Goal: Task Accomplishment & Management: Complete application form

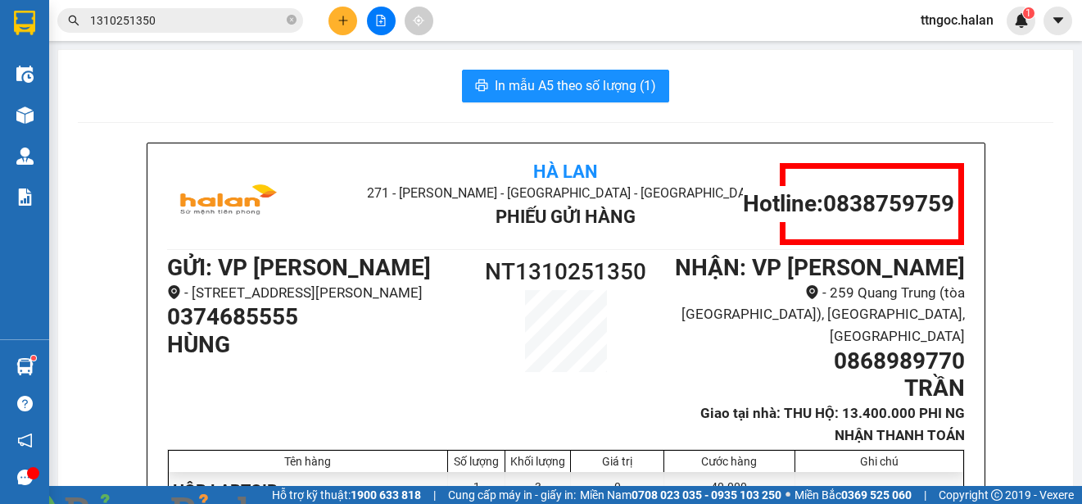
click at [302, 503] on img at bounding box center [297, 514] width 10 height 10
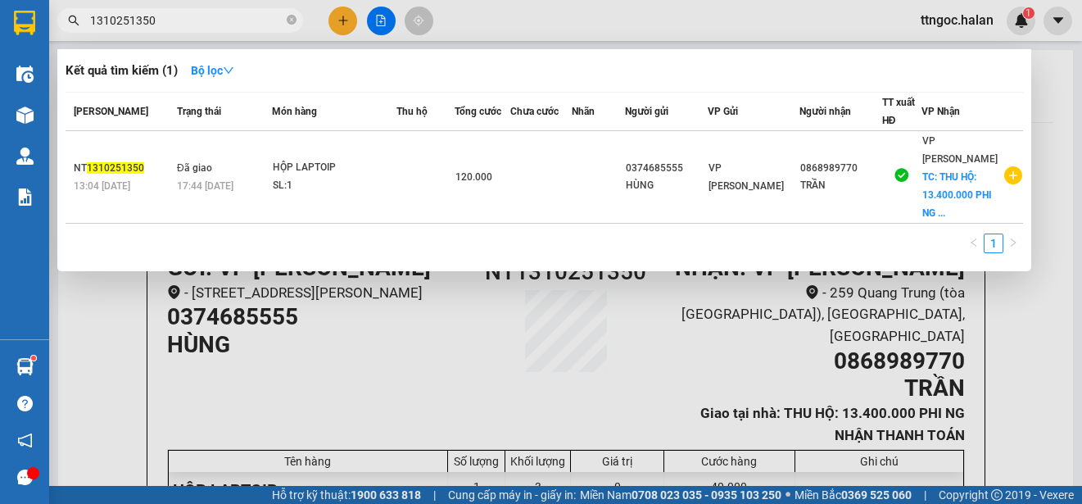
drag, startPoint x: 162, startPoint y: 16, endPoint x: 132, endPoint y: 20, distance: 30.5
click at [132, 20] on input "1310251350" at bounding box center [186, 20] width 193 height 18
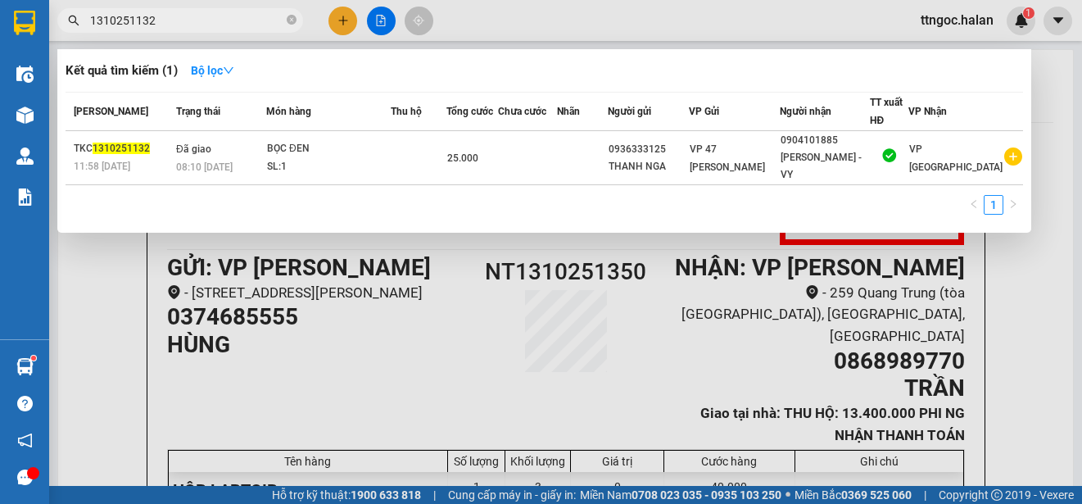
click at [103, 20] on input "1310251132" at bounding box center [186, 20] width 193 height 18
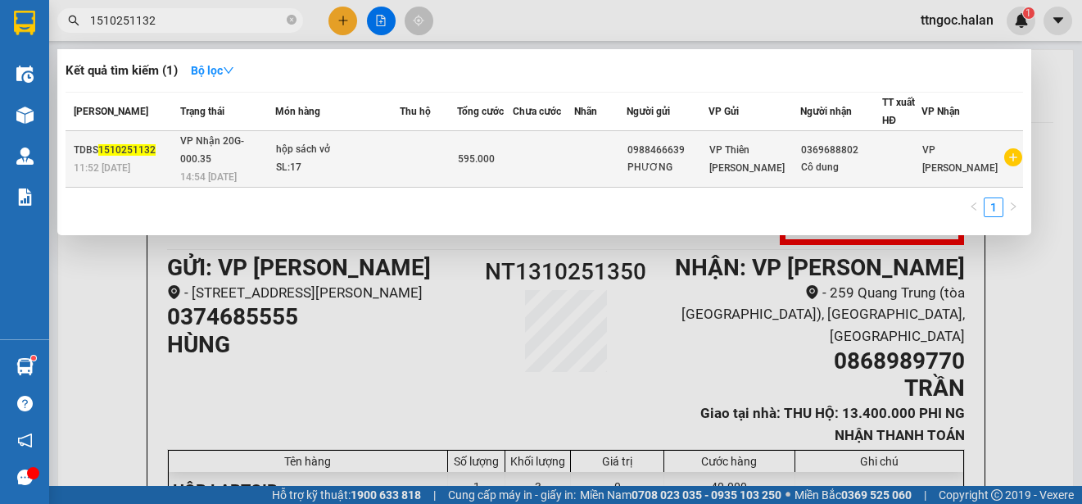
type input "1510251132"
click at [102, 148] on div "TDBS 1510251132" at bounding box center [125, 150] width 102 height 17
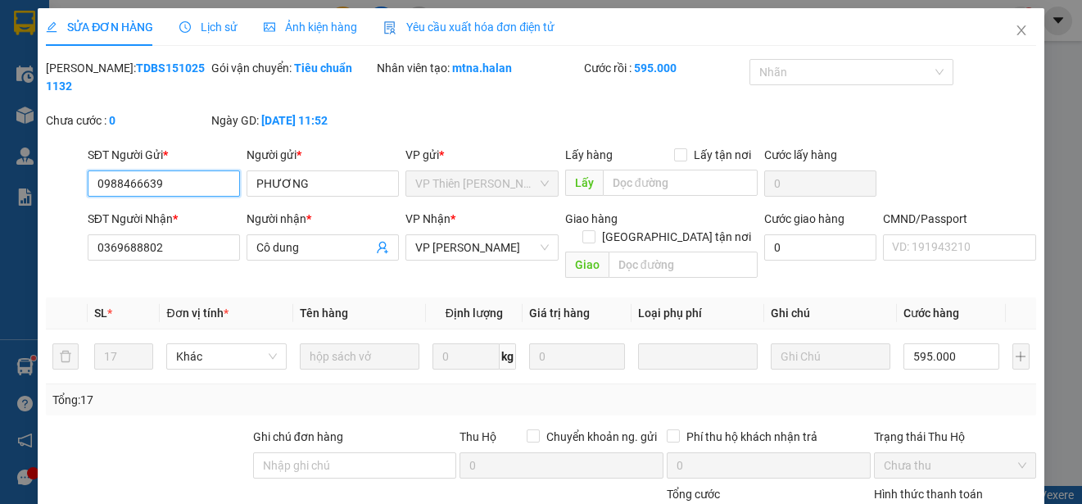
type input "0988466639"
type input "PHƯƠNG"
type input "0369688802"
type input "Cô dung"
type input "0"
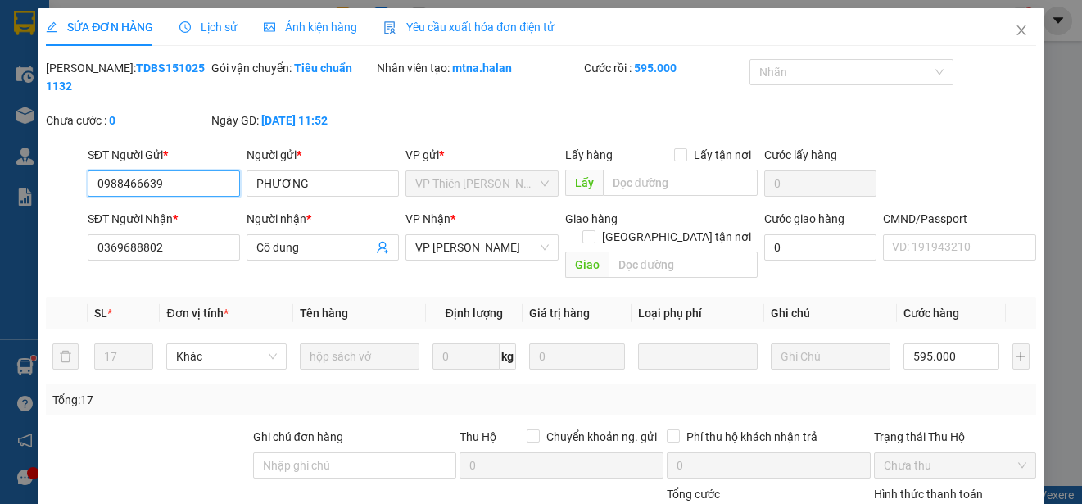
type input "595.000"
click at [521, 25] on span "Yêu cầu xuất hóa đơn điện tử" at bounding box center [468, 26] width 171 height 13
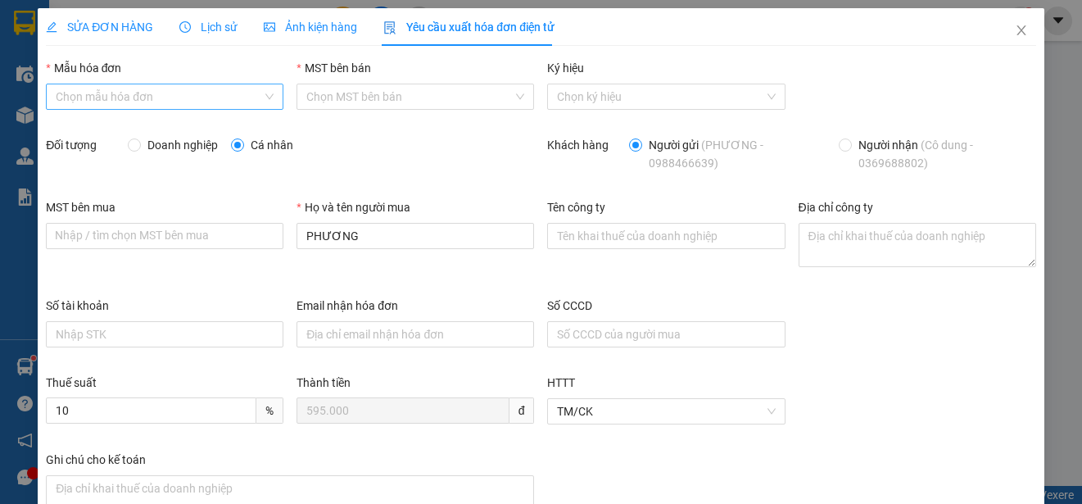
click at [223, 91] on input "Mẫu hóa đơn" at bounding box center [159, 96] width 206 height 25
click at [123, 126] on div "1C25MPN" at bounding box center [163, 129] width 215 height 18
type input "8"
click at [161, 151] on span "Doanh nghiệp" at bounding box center [183, 145] width 84 height 18
click at [139, 150] on input "Doanh nghiệp" at bounding box center [133, 143] width 11 height 11
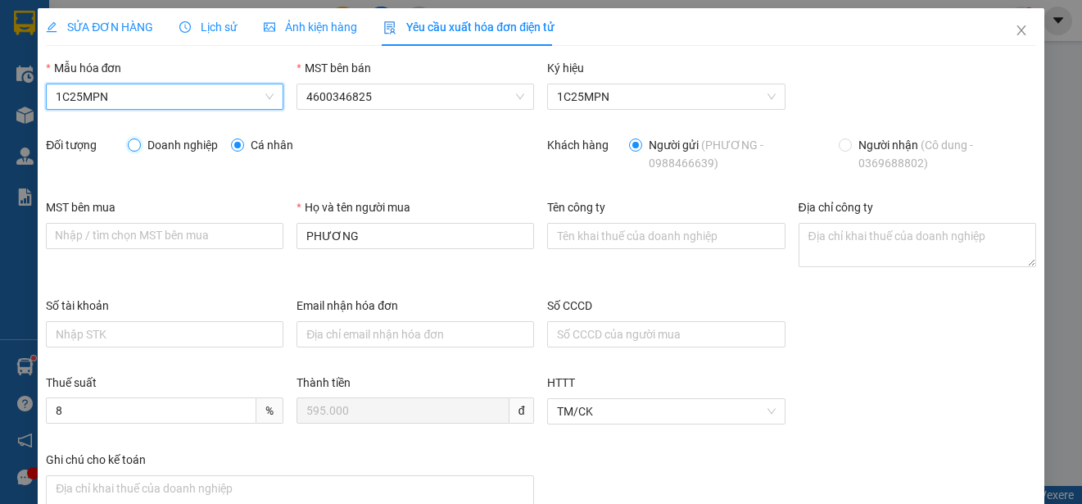
radio input "true"
radio input "false"
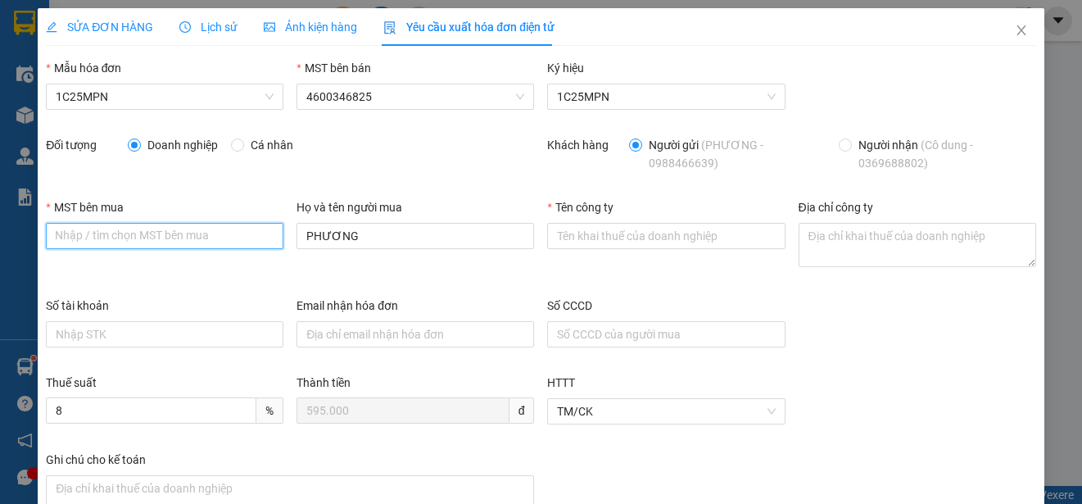
click at [143, 243] on input "MST bên mua" at bounding box center [165, 236] width 238 height 26
paste input "0104904200"
type input "0104904200"
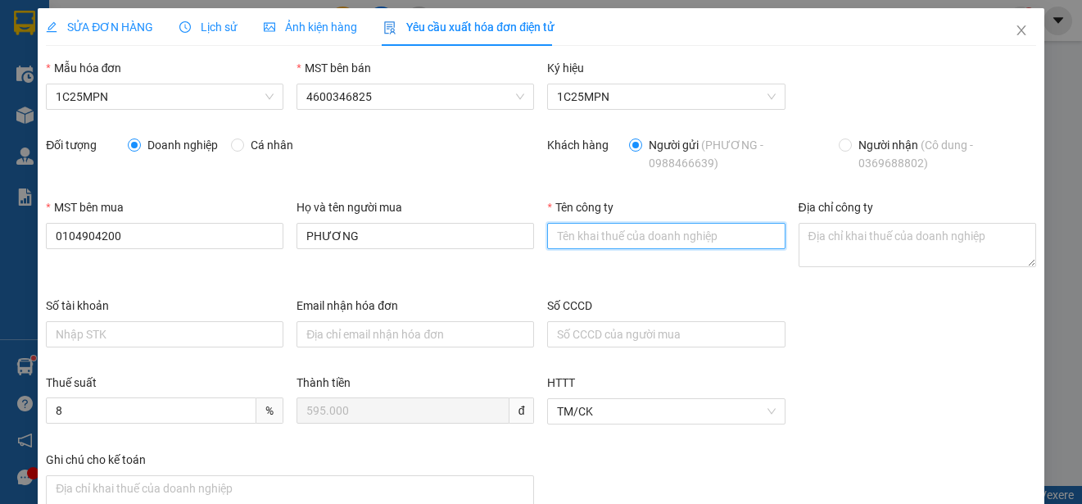
click at [624, 232] on input "Tên công ty" at bounding box center [666, 236] width 238 height 26
paste input "CÔNG TY TNHH THƯƠNG MẠI VÀ DỊCH VỤ TSG"
type input "CÔNG TY TNHH THƯƠNG MẠI VÀ DỊCH VỤ TSG"
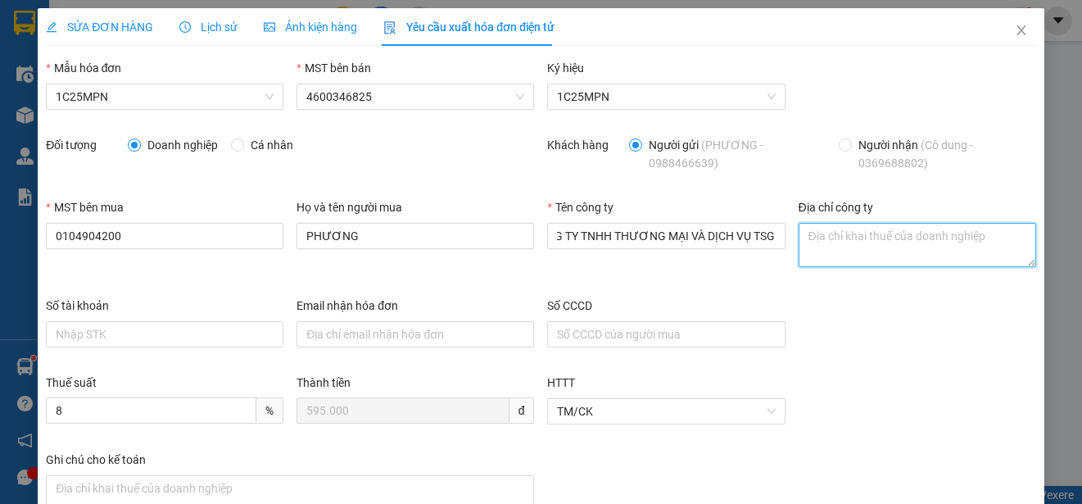
click at [906, 252] on textarea "Địa chỉ công ty" at bounding box center [918, 245] width 238 height 44
paste textarea "Số nhà 17E, tổ 12A, [GEOGRAPHIC_DATA], [GEOGRAPHIC_DATA], [GEOGRAPHIC_DATA]."
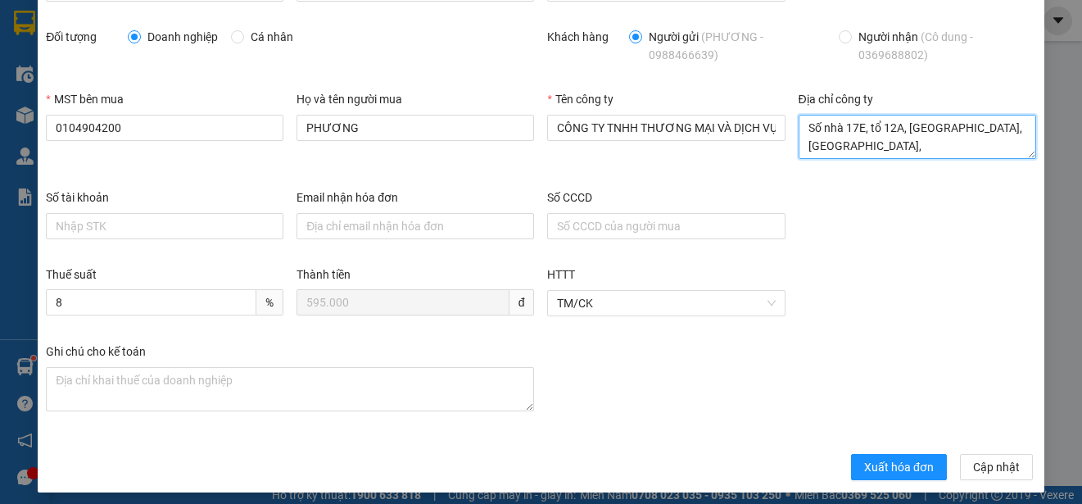
scroll to position [116, 0]
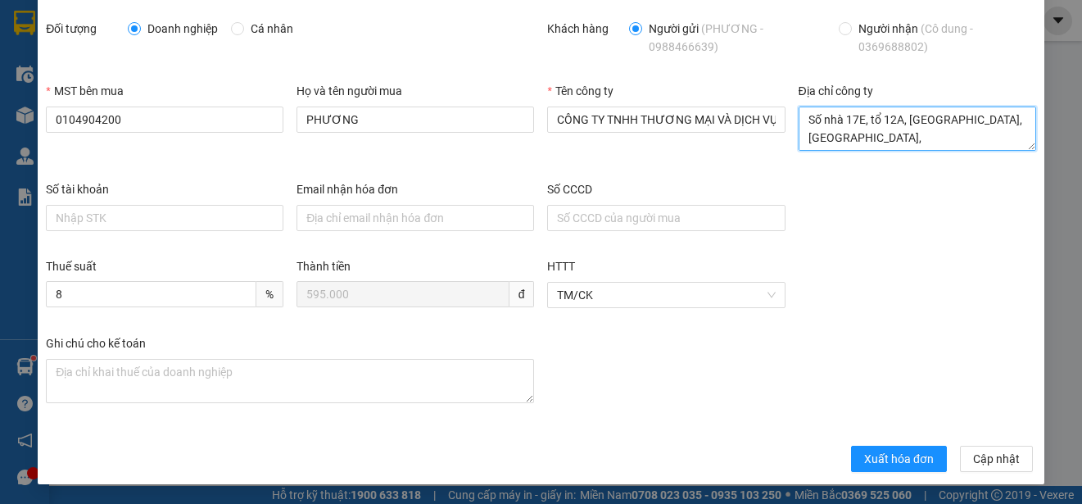
type textarea "Số nhà 17E, tổ 12A, [GEOGRAPHIC_DATA], [GEOGRAPHIC_DATA], [GEOGRAPHIC_DATA]."
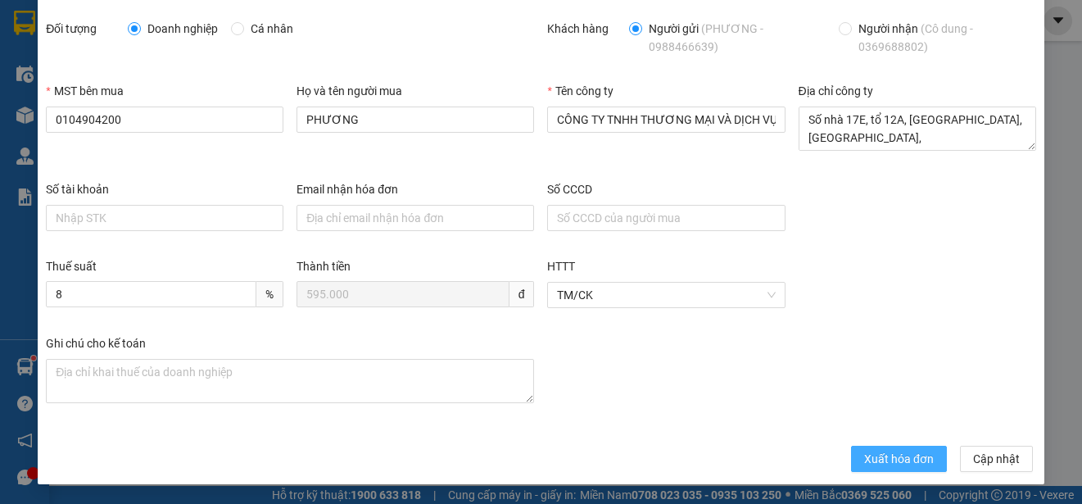
click at [873, 463] on span "Xuất hóa đơn" at bounding box center [899, 459] width 70 height 18
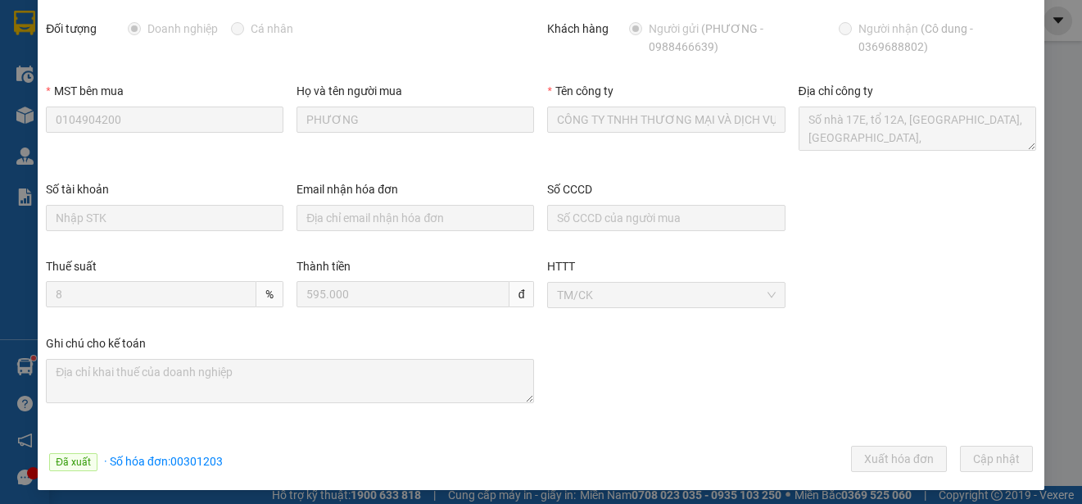
scroll to position [0, 0]
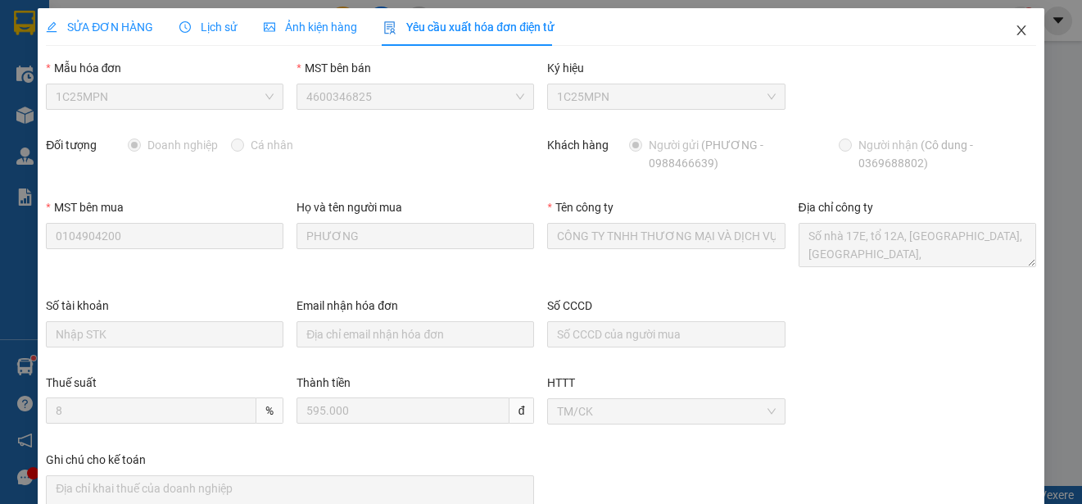
click at [1015, 30] on icon "close" at bounding box center [1021, 30] width 13 height 13
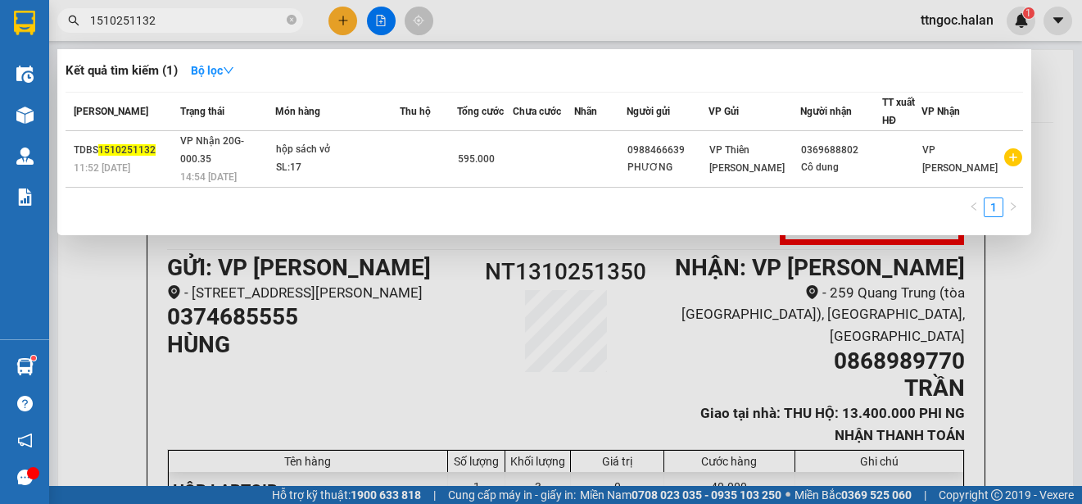
drag, startPoint x: 205, startPoint y: 25, endPoint x: 134, endPoint y: 12, distance: 71.7
click at [134, 12] on input "1510251132" at bounding box center [186, 20] width 193 height 18
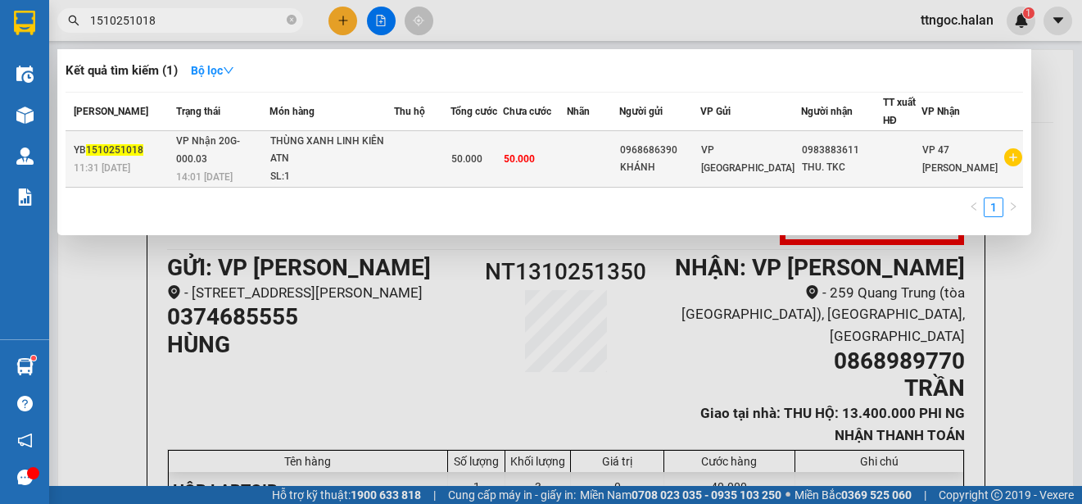
type input "1510251018"
click at [81, 162] on span "11:31 [DATE]" at bounding box center [102, 167] width 57 height 11
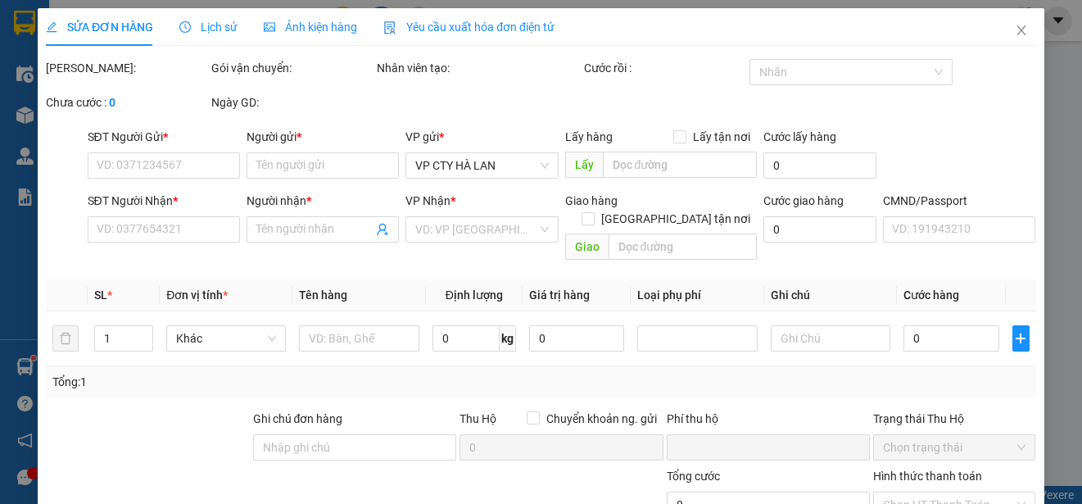
type input "0968686390"
type input "KHÁNH"
type input "0983883611"
type input "THU. TKC"
type input "0"
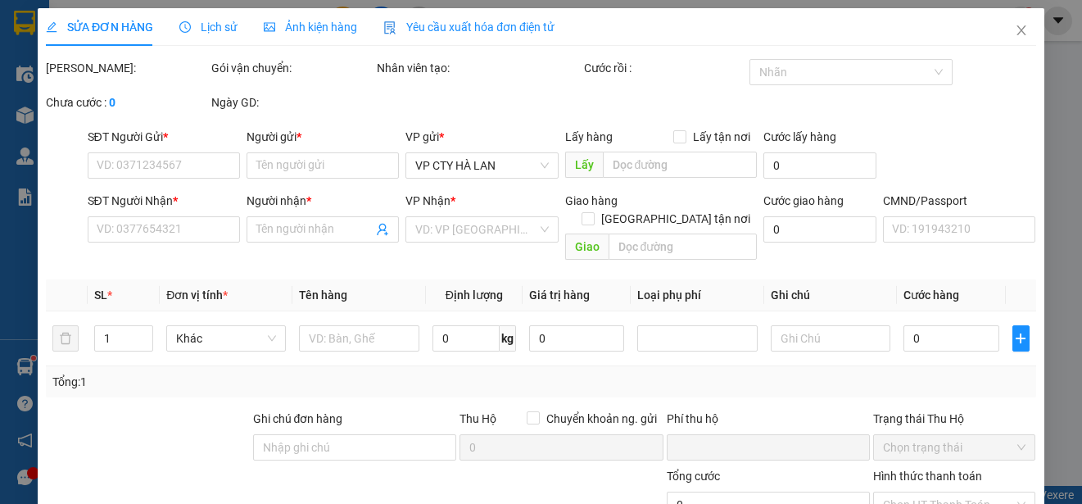
type input "50.000"
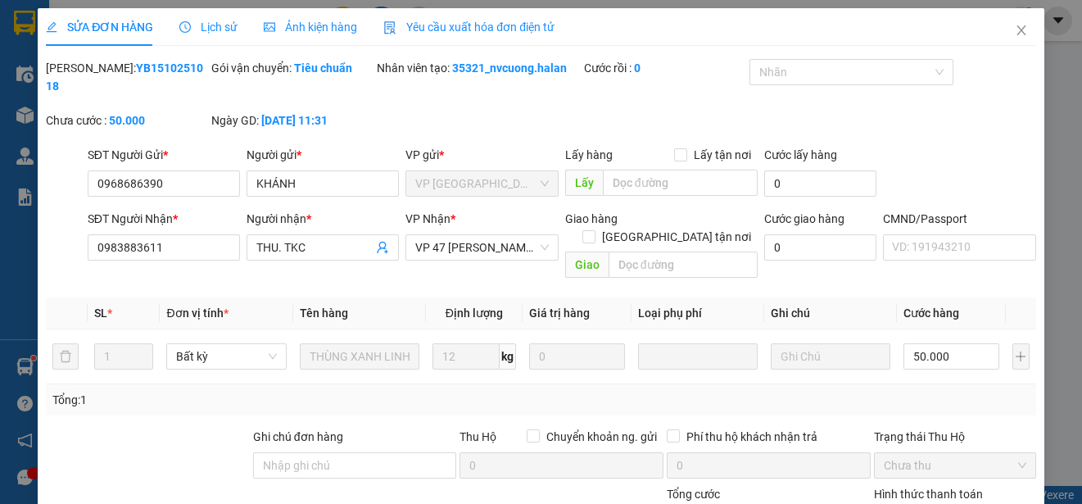
click at [487, 30] on span "Yêu cầu xuất hóa đơn điện tử" at bounding box center [468, 26] width 171 height 13
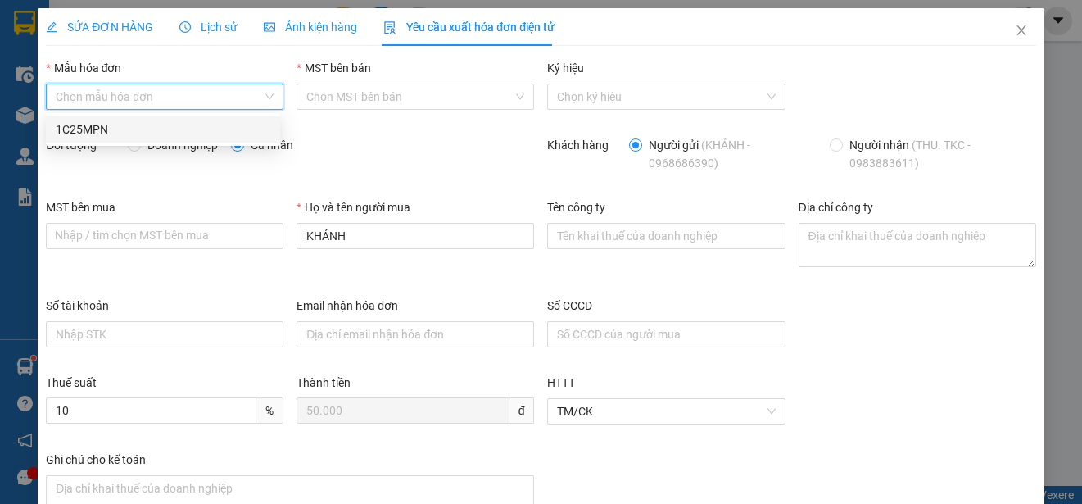
click at [211, 93] on input "Mẫu hóa đơn" at bounding box center [159, 96] width 206 height 25
click at [99, 134] on div "1C25MPN" at bounding box center [163, 129] width 215 height 18
type input "8"
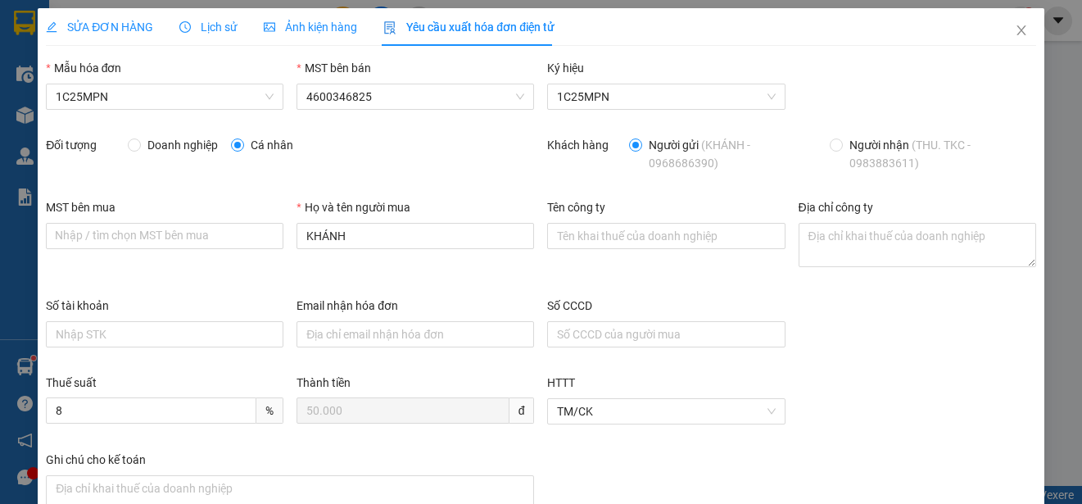
click at [152, 149] on span "Doanh nghiệp" at bounding box center [183, 145] width 84 height 18
click at [139, 149] on input "Doanh nghiệp" at bounding box center [133, 143] width 11 height 11
radio input "true"
radio input "false"
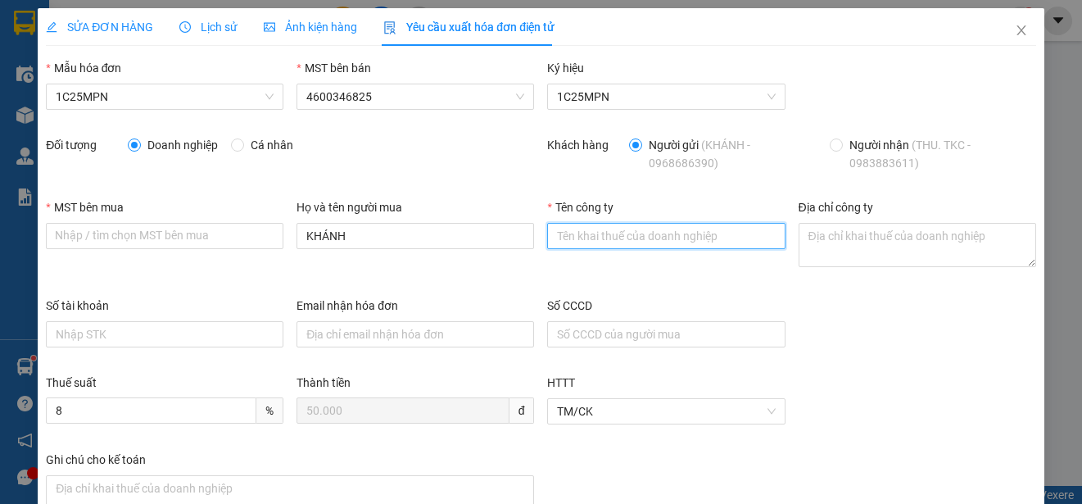
paste input "CÔNG TY TNHH MICROTEC [GEOGRAPHIC_DATA]"
type input "CÔNG TY TNHH MICROTEC [GEOGRAPHIC_DATA]"
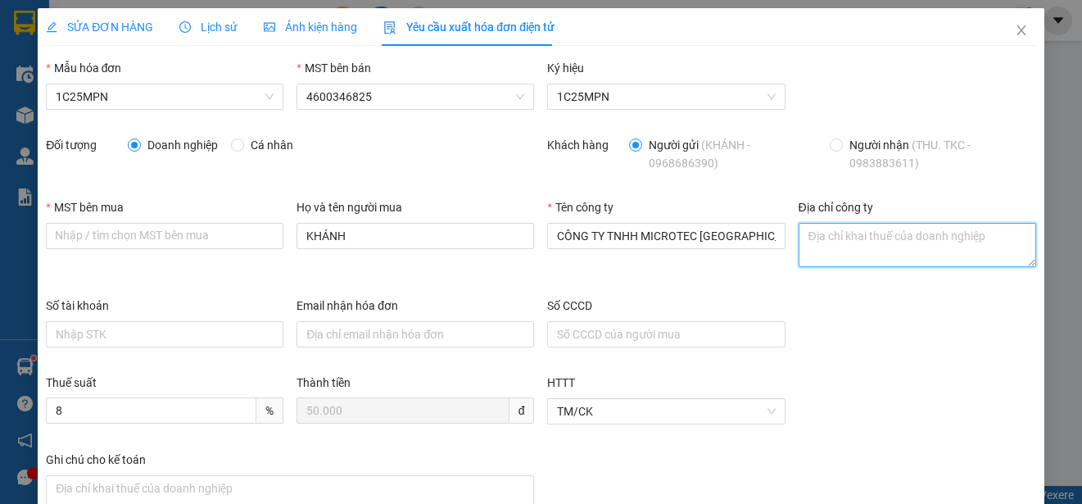
click at [841, 251] on textarea "Địa chỉ công ty" at bounding box center [918, 245] width 238 height 44
paste textarea "Tầng 5A, 5, 9, 12 số 194 phố [GEOGRAPHIC_DATA], [GEOGRAPHIC_DATA], [GEOGRAPHIC_…"
type textarea "Tầng 5A, 5, 9, 12 số 194 phố [GEOGRAPHIC_DATA], [GEOGRAPHIC_DATA], [GEOGRAPHIC_…"
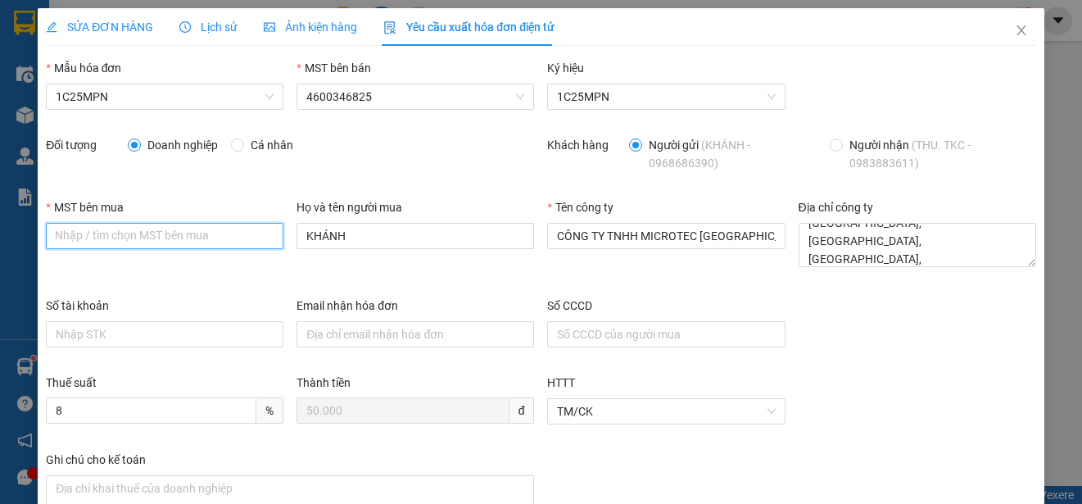
click at [137, 240] on input "MST bên mua" at bounding box center [165, 236] width 238 height 26
paste input "0101198807"
type input "0101198807"
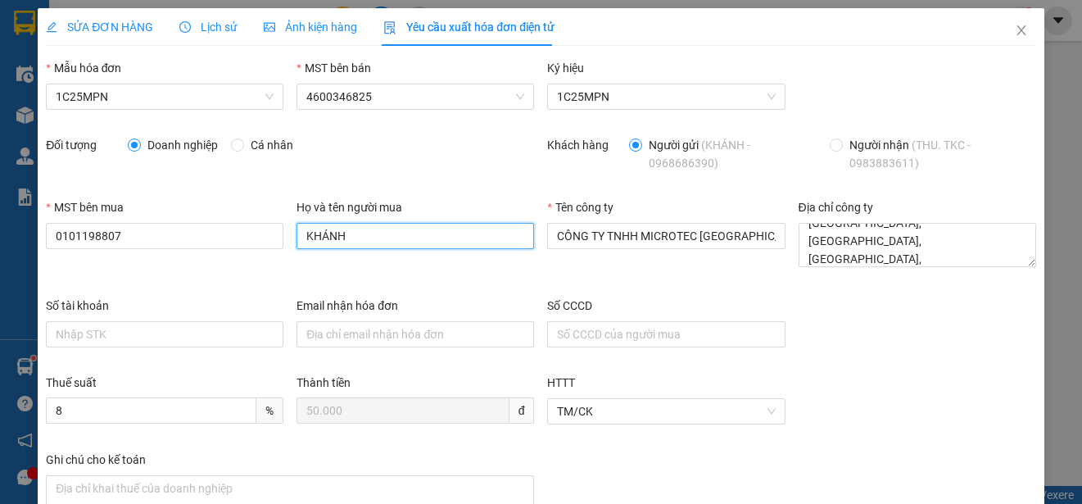
click at [357, 243] on input "KHÁNH" at bounding box center [416, 236] width 238 height 26
type input "THU. TKC"
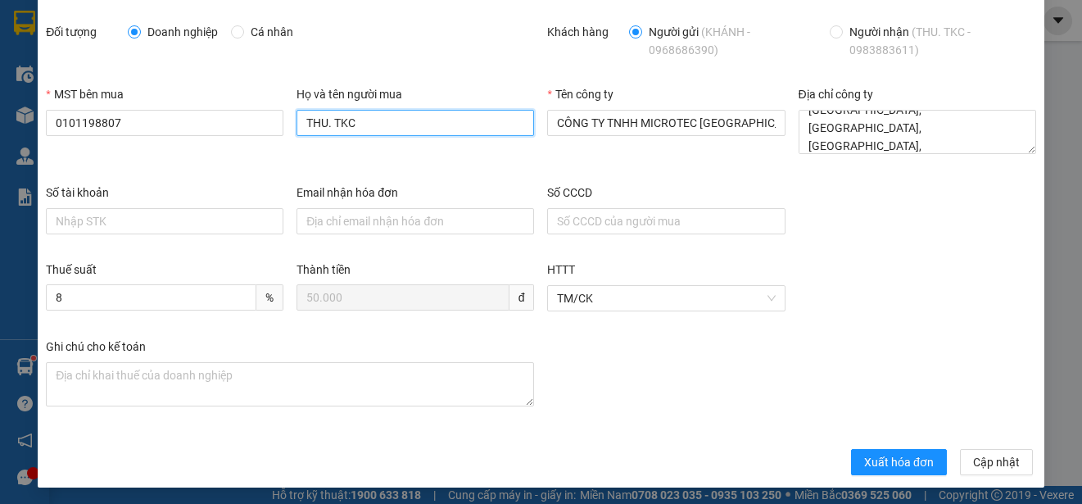
scroll to position [116, 0]
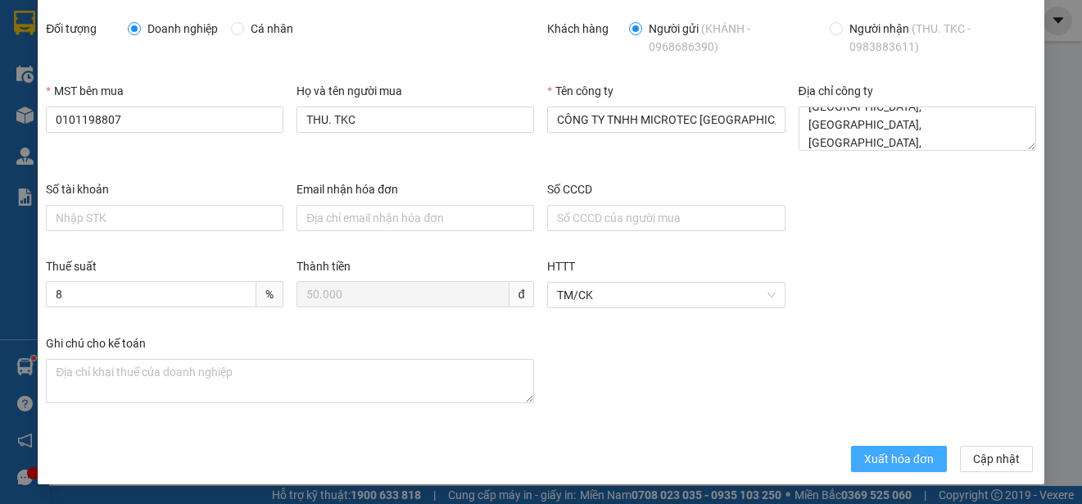
click at [870, 459] on span "Xuất hóa đơn" at bounding box center [899, 459] width 70 height 18
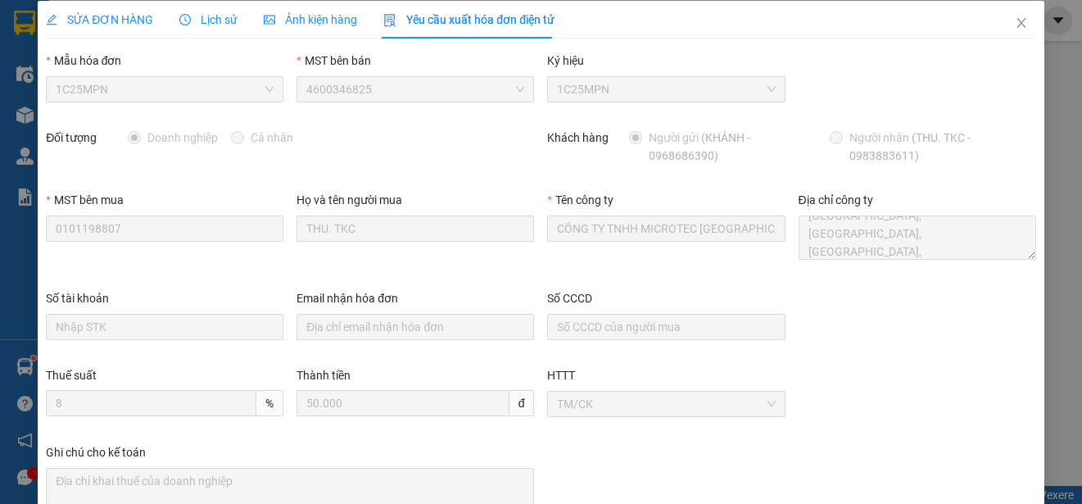
scroll to position [0, 0]
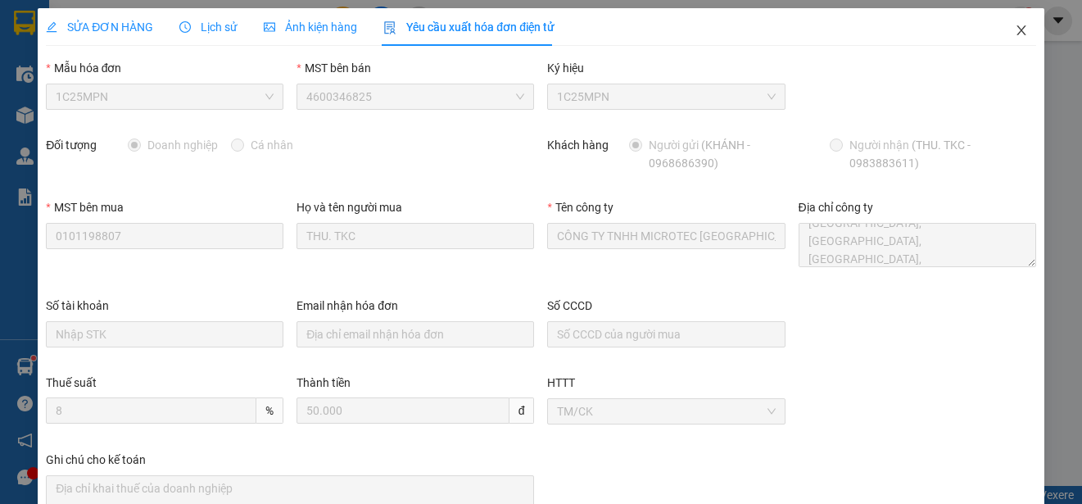
click at [1015, 25] on icon "close" at bounding box center [1021, 30] width 13 height 13
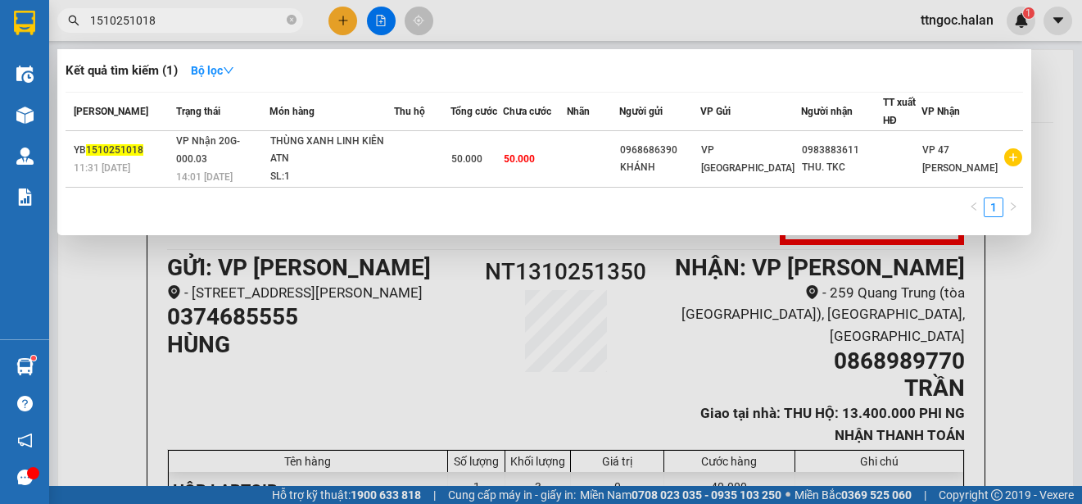
drag, startPoint x: 170, startPoint y: 18, endPoint x: 134, endPoint y: 20, distance: 35.3
click at [134, 20] on input "1510251018" at bounding box center [186, 20] width 193 height 18
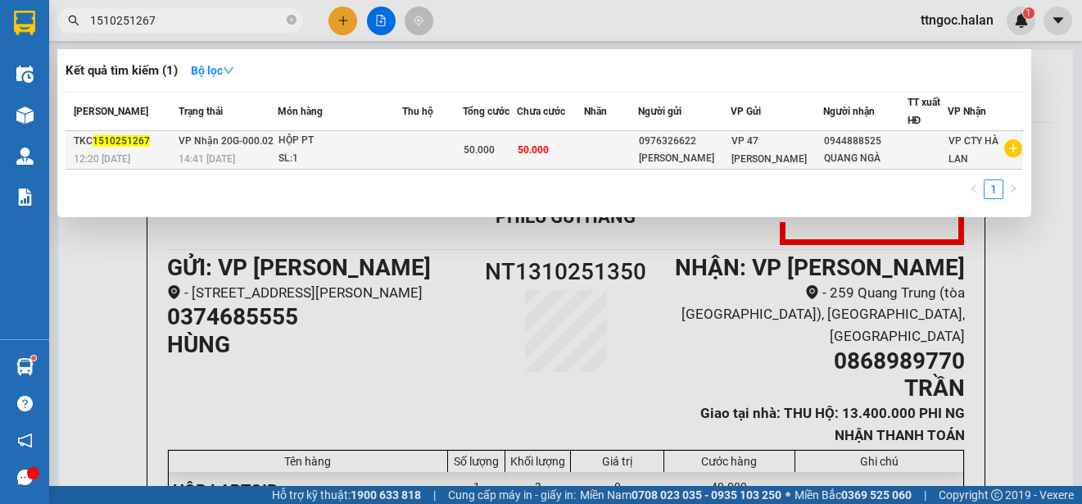
type input "1510251267"
click at [113, 153] on span "12:20 [DATE]" at bounding box center [102, 158] width 57 height 11
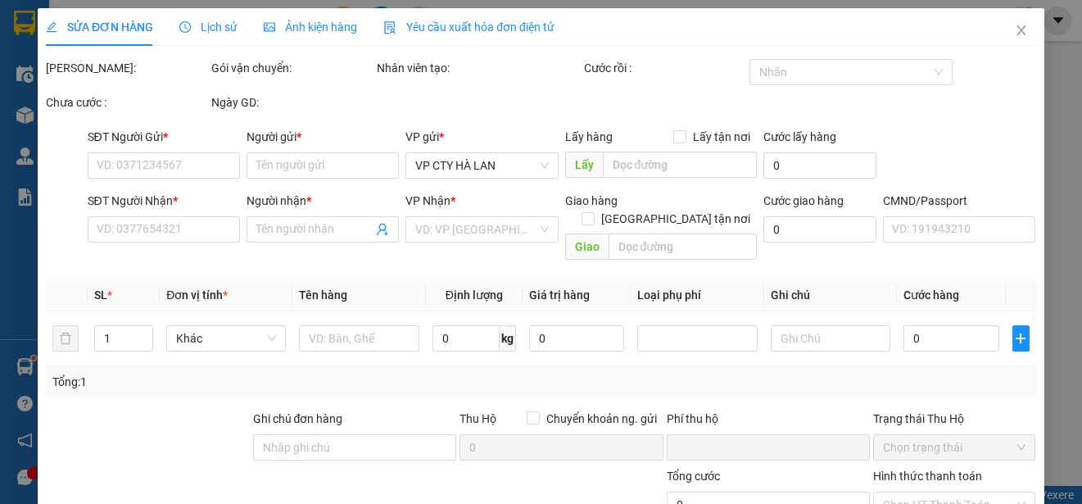
type input "0976326622"
type input "[PERSON_NAME]"
type input "0944888525"
type input "QUANG NGÀ"
type input "0"
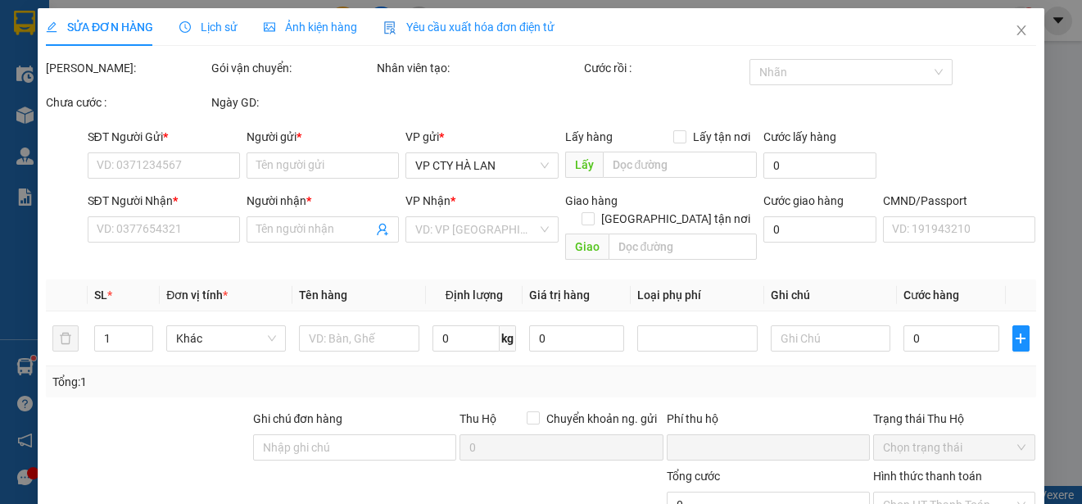
type input "50.000"
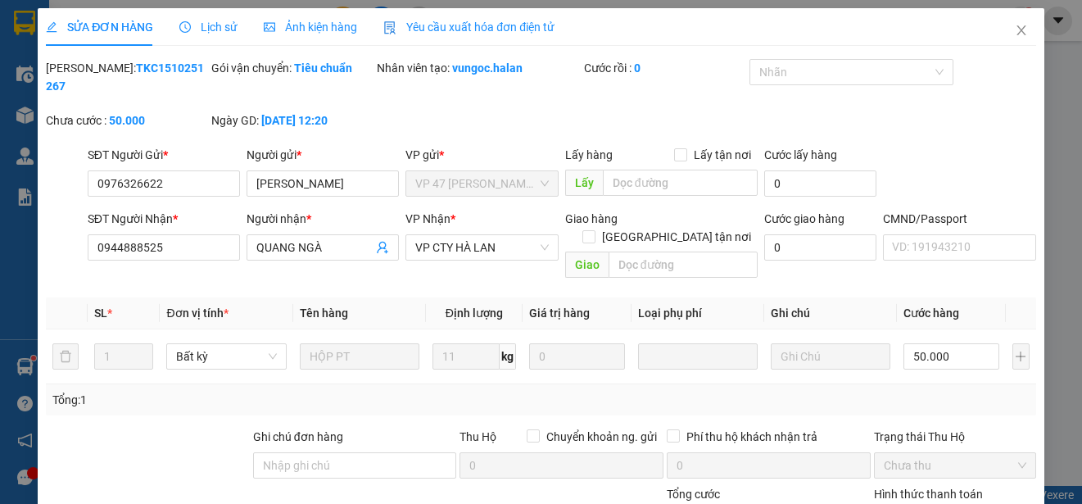
click at [446, 29] on span "Yêu cầu xuất hóa đơn điện tử" at bounding box center [468, 26] width 171 height 13
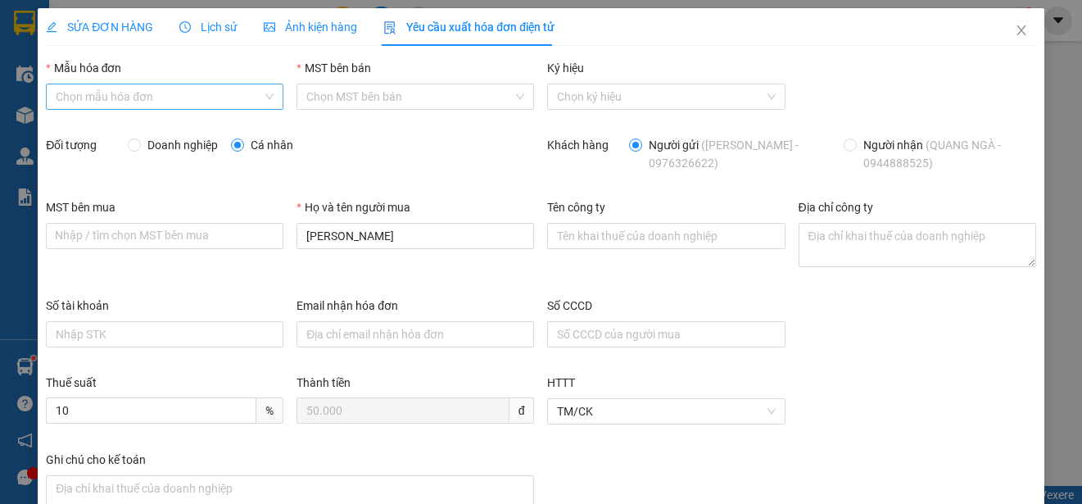
click at [206, 97] on input "Mẫu hóa đơn" at bounding box center [159, 96] width 206 height 25
click at [100, 136] on div "1C25MPN" at bounding box center [163, 129] width 215 height 18
type input "8"
click at [134, 152] on label "Doanh nghiệp" at bounding box center [176, 145] width 97 height 18
click at [134, 150] on input "Doanh nghiệp" at bounding box center [133, 143] width 11 height 11
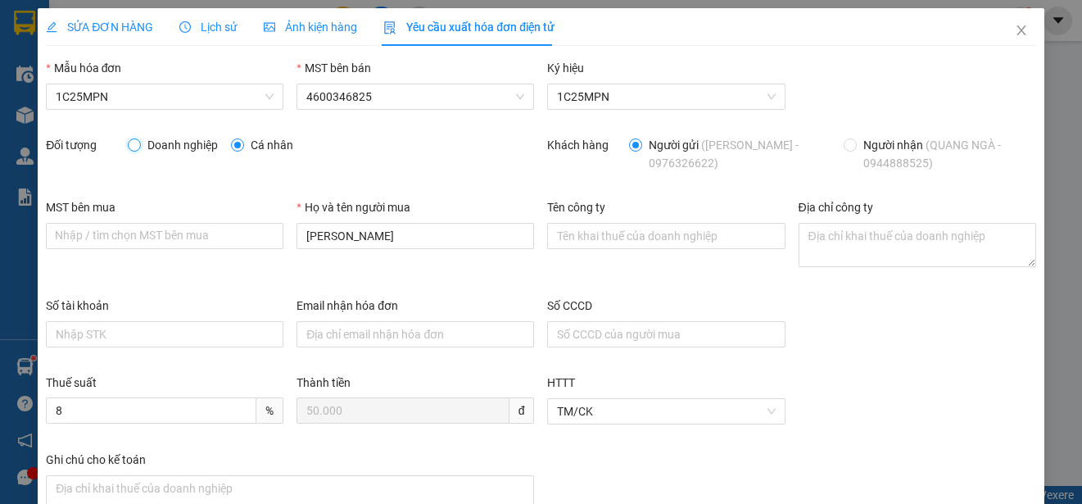
radio input "true"
radio input "false"
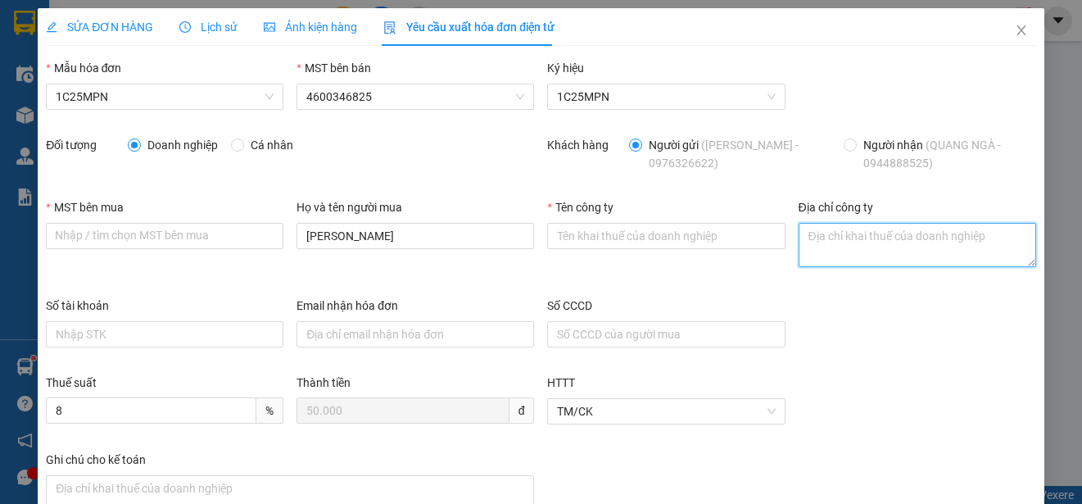
paste textarea "SN 347, [STREET_ADDRESS][PERSON_NAME]"
type textarea "SN 347, [STREET_ADDRESS][PERSON_NAME]"
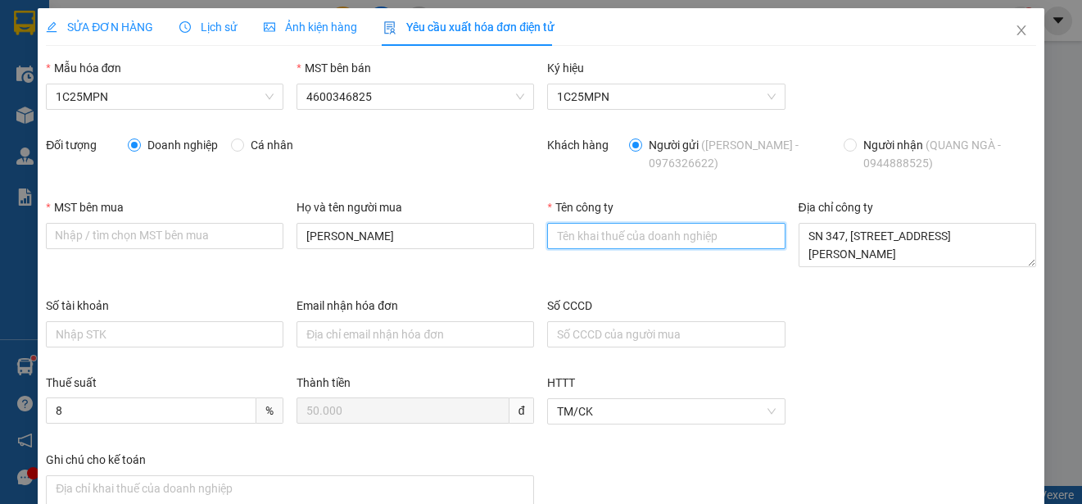
paste input "4600307551"
type input "4600307551"
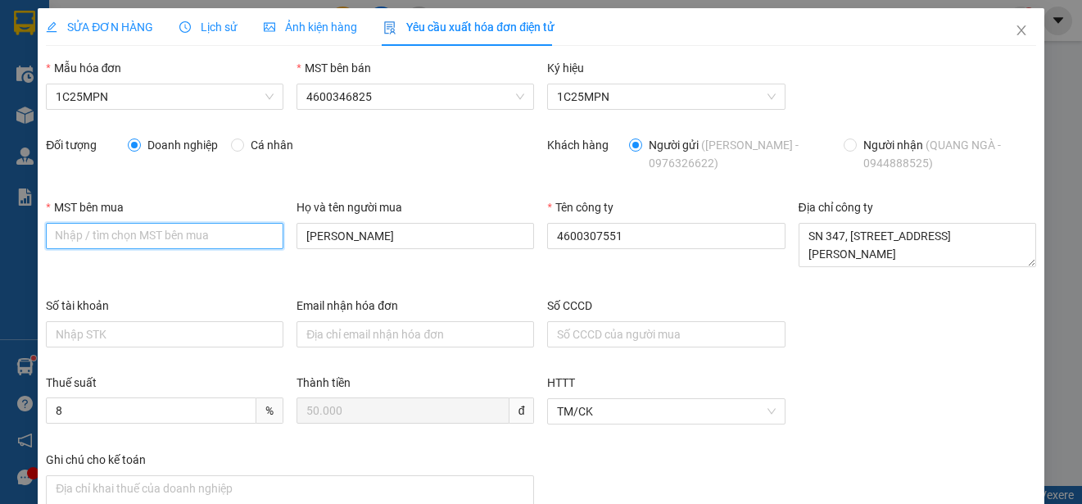
paste input "4600307551"
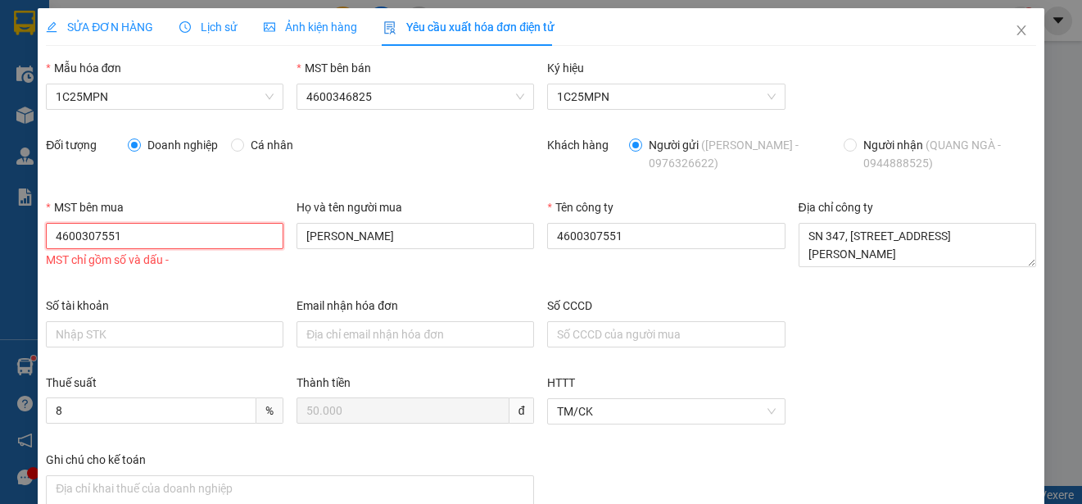
click at [60, 237] on input "4600307551" at bounding box center [165, 236] width 238 height 26
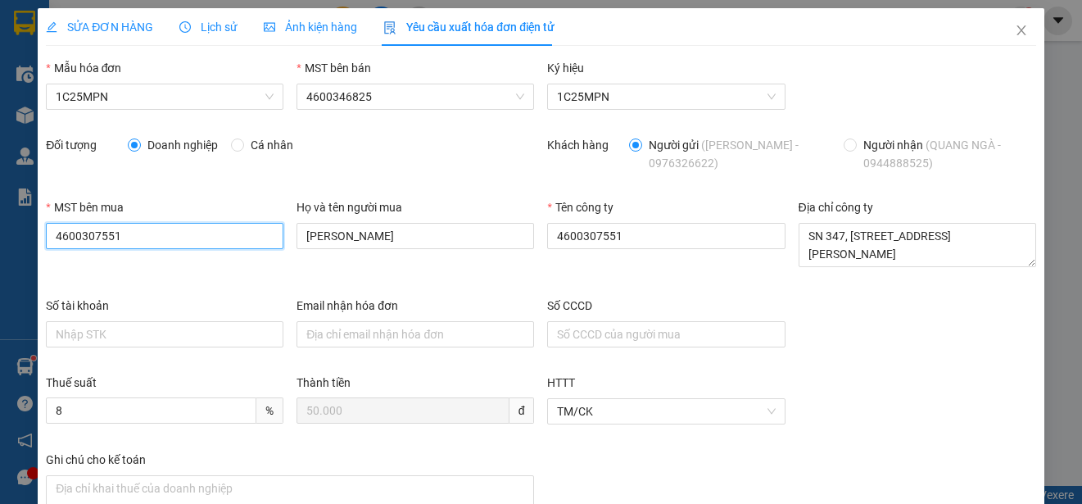
type input "4600307551"
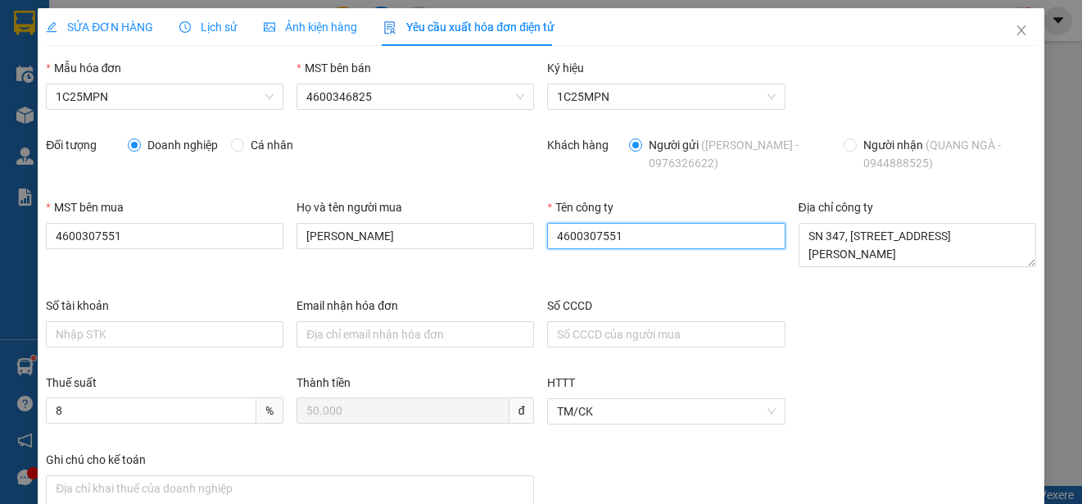
drag, startPoint x: 569, startPoint y: 234, endPoint x: 560, endPoint y: 238, distance: 9.2
click at [560, 238] on input "4600307551" at bounding box center [666, 236] width 238 height 26
paste input "CÔNG TY TNHH QUANG NGÀ"
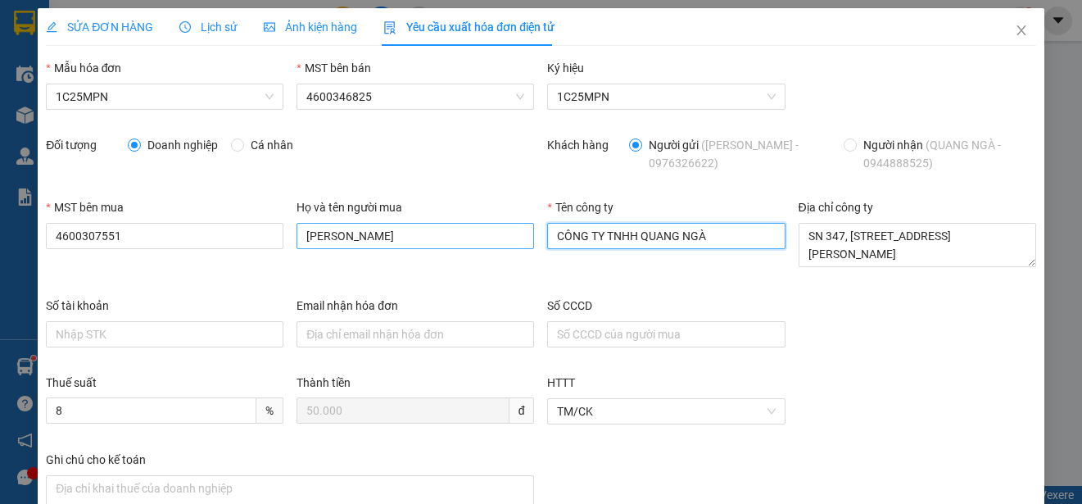
type input "CÔNG TY TNHH QUANG NGÀ"
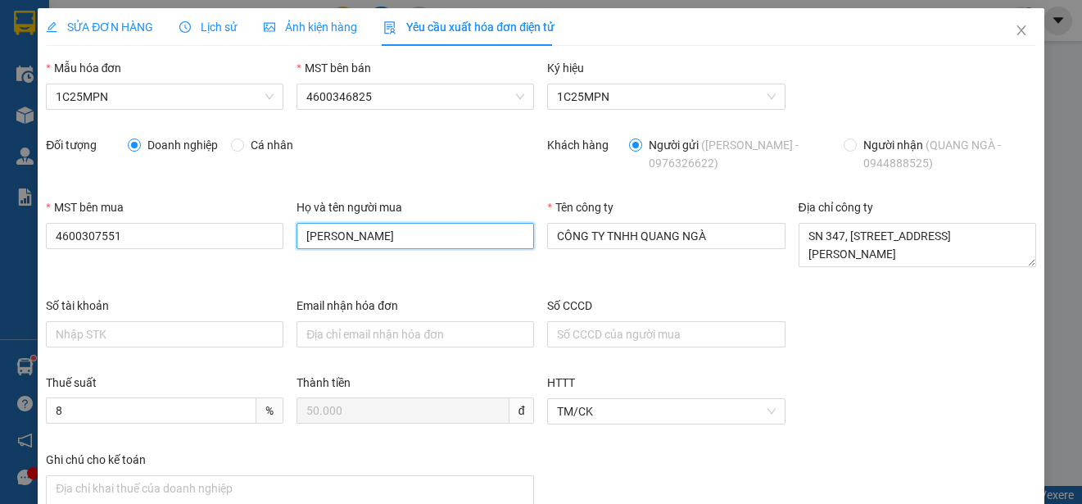
click at [384, 243] on input "[PERSON_NAME]" at bounding box center [416, 236] width 238 height 26
type input "[PERSON_NAME]"
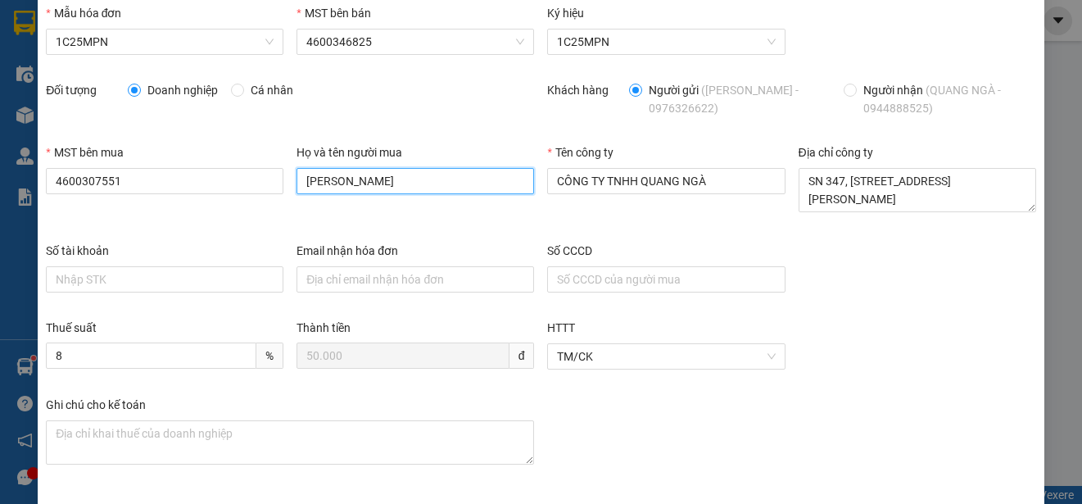
scroll to position [116, 0]
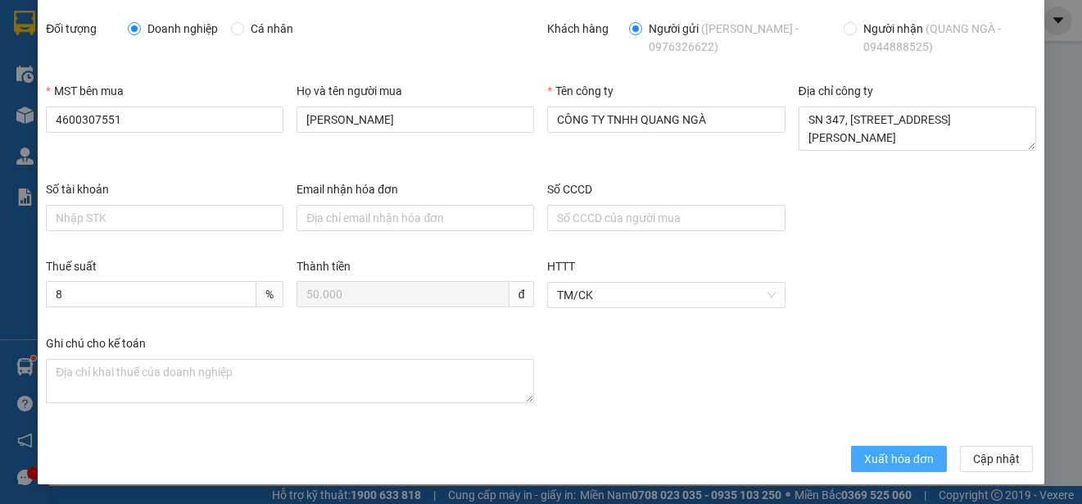
click at [851, 458] on button "Xuất hóa đơn" at bounding box center [899, 459] width 96 height 26
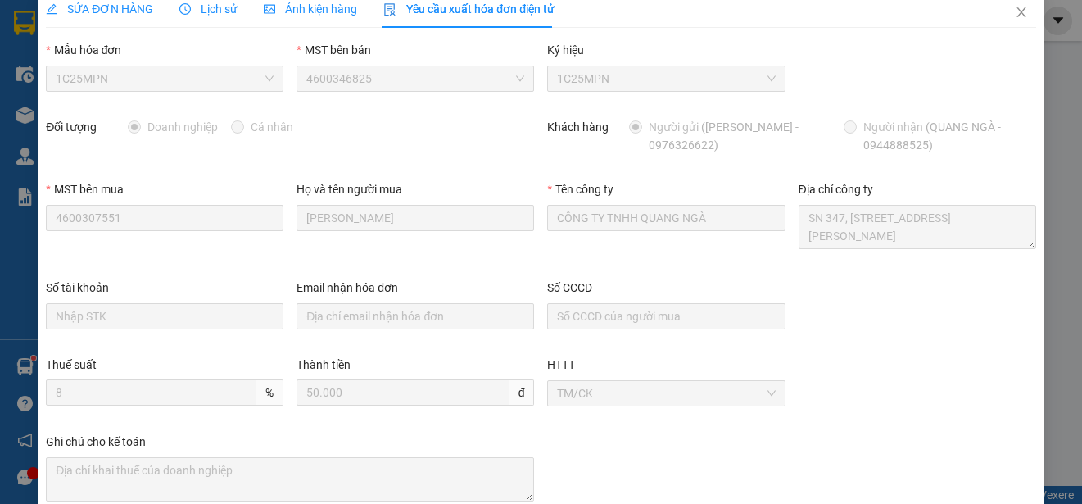
scroll to position [0, 0]
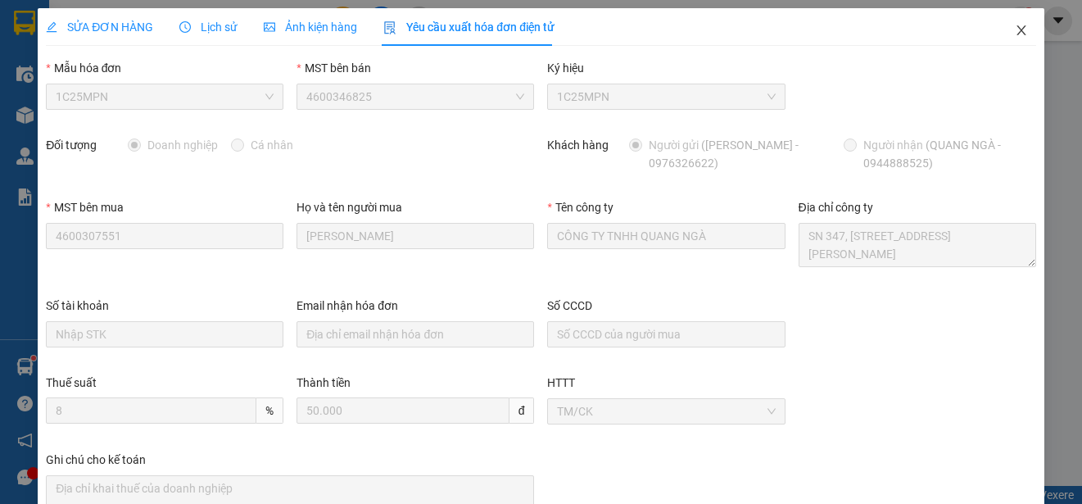
click at [1015, 33] on icon "close" at bounding box center [1021, 30] width 13 height 13
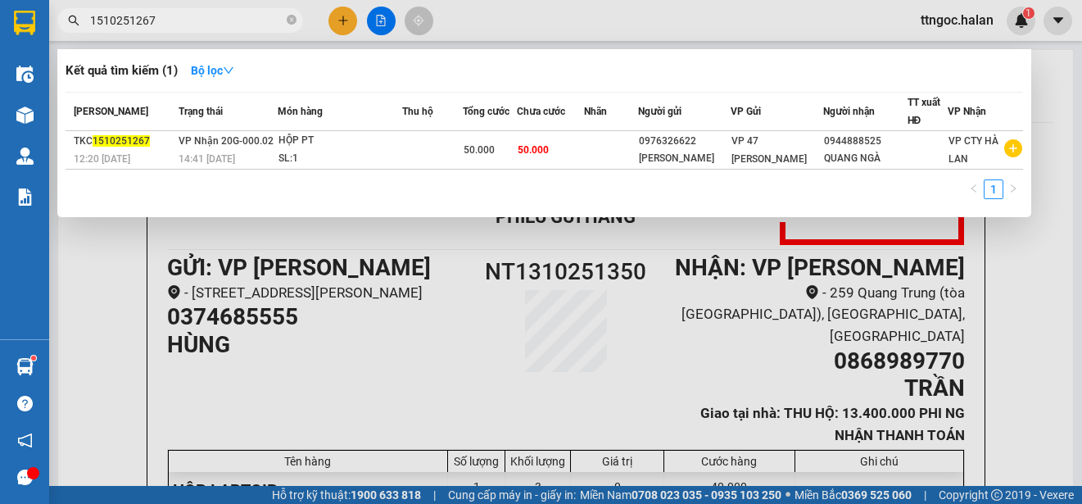
click at [192, 28] on input "1510251267" at bounding box center [186, 20] width 193 height 18
drag, startPoint x: 192, startPoint y: 28, endPoint x: 154, endPoint y: 20, distance: 38.6
click at [156, 20] on input "1510251267" at bounding box center [186, 20] width 193 height 18
click at [151, 22] on input "1510251267" at bounding box center [186, 20] width 193 height 18
click at [155, 22] on input "1510251267" at bounding box center [186, 20] width 193 height 18
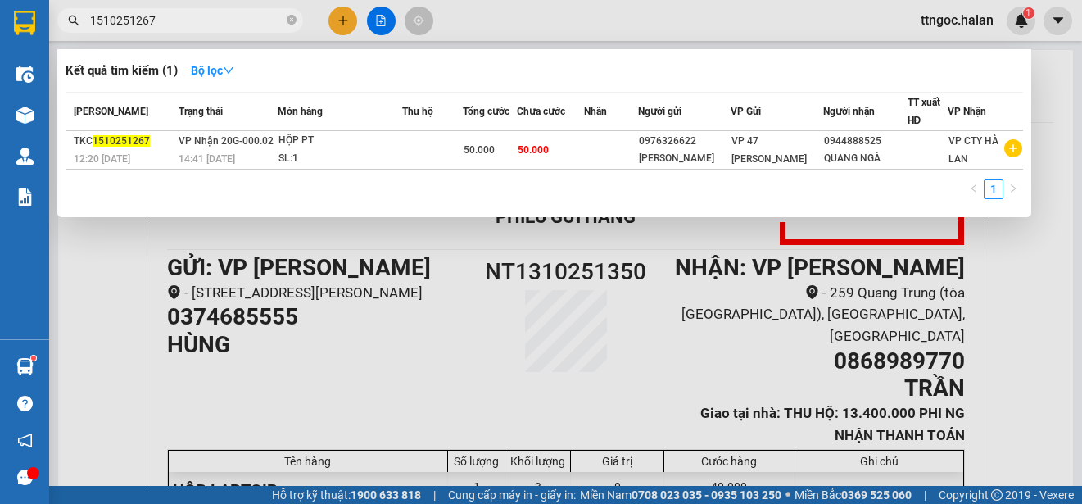
drag, startPoint x: 156, startPoint y: 22, endPoint x: 133, endPoint y: 17, distance: 23.5
click at [133, 17] on input "1510251267" at bounding box center [186, 20] width 193 height 18
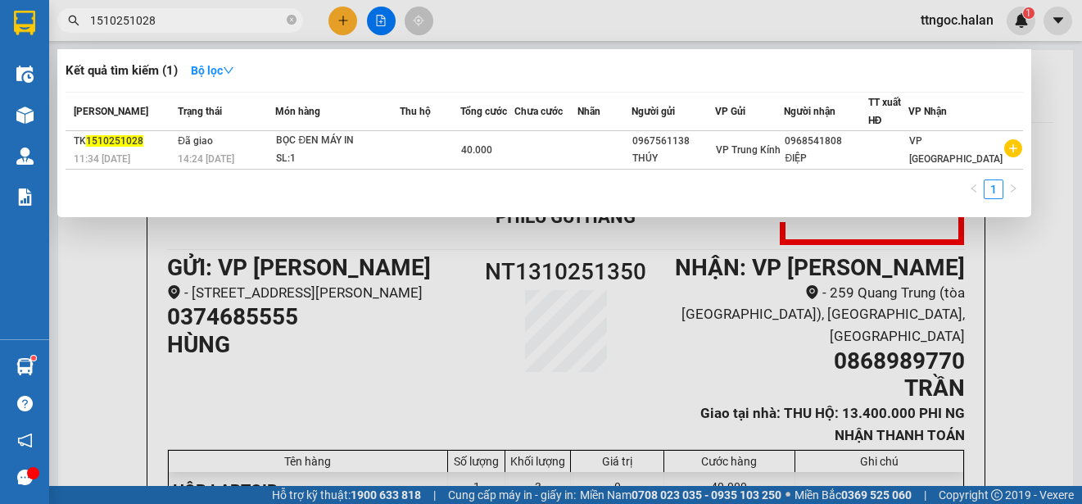
type input "1510251028"
click at [157, 118] on div "[PERSON_NAME]" at bounding box center [123, 111] width 99 height 18
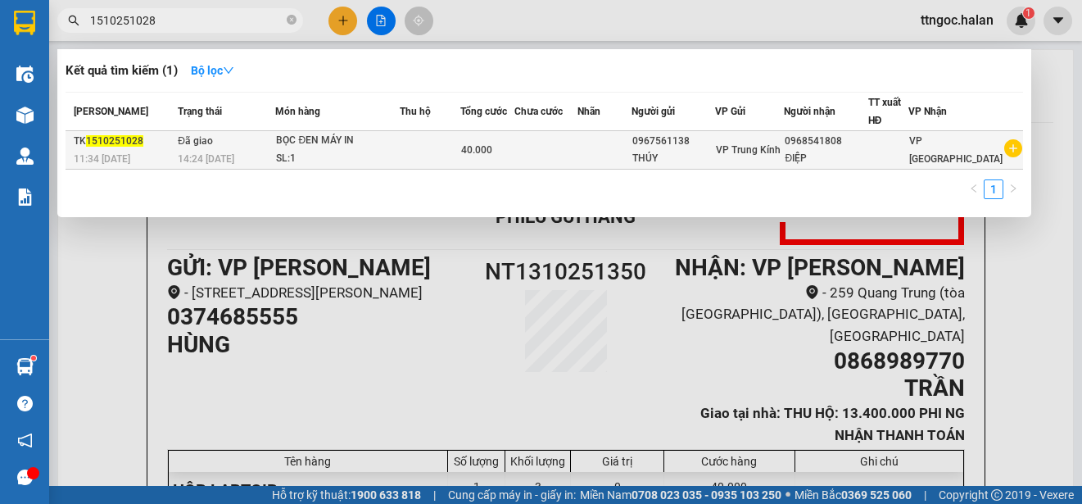
click at [139, 160] on div "11:34 [DATE]" at bounding box center [123, 159] width 99 height 18
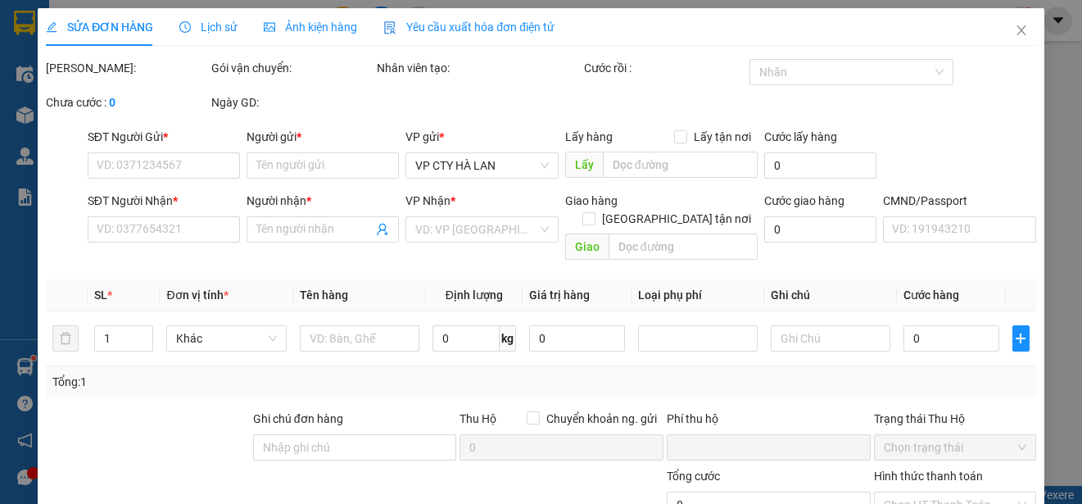
click at [450, 28] on span "Yêu cầu xuất hóa đơn điện tử" at bounding box center [468, 26] width 171 height 13
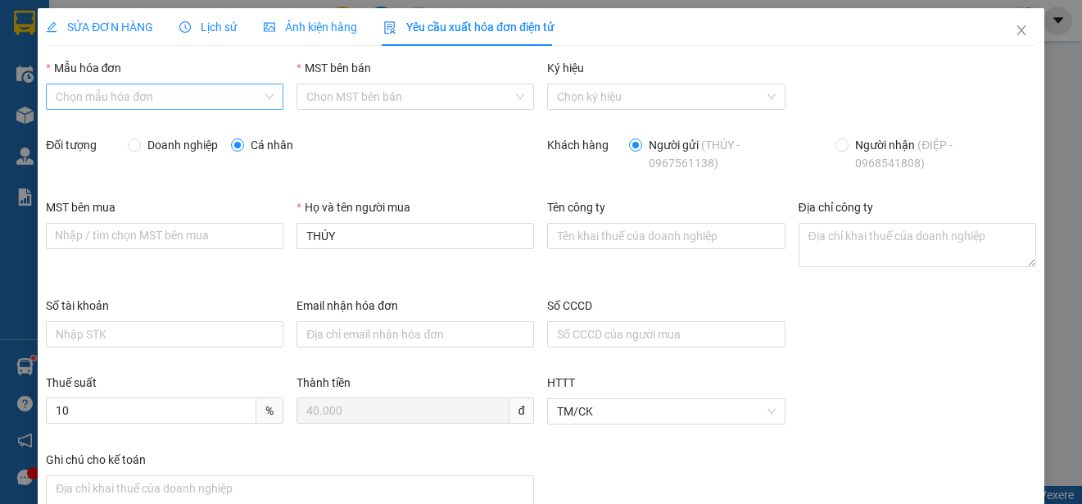
click at [244, 105] on input "Mẫu hóa đơn" at bounding box center [159, 96] width 206 height 25
click at [127, 146] on body "Kết quả tìm kiếm ( 1 ) Bộ lọc Mã ĐH Trạng thái Món hàng Thu hộ Tổng cước Chưa c…" at bounding box center [541, 252] width 1082 height 504
click at [128, 138] on input "Doanh nghiệp" at bounding box center [133, 143] width 11 height 11
radio input "true"
radio input "false"
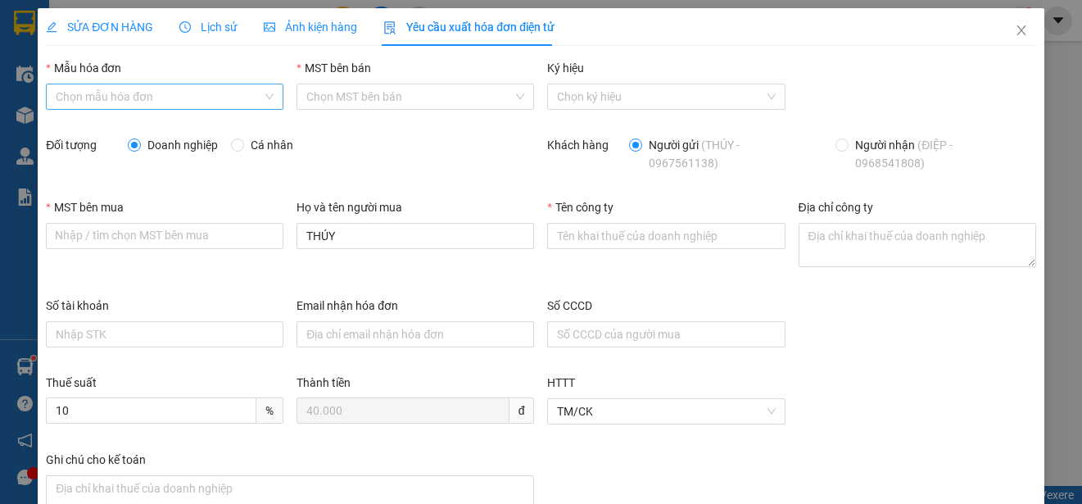
click at [151, 103] on input "Mẫu hóa đơn" at bounding box center [159, 96] width 206 height 25
click at [111, 126] on div "1C25MPN" at bounding box center [163, 129] width 215 height 18
type input "8"
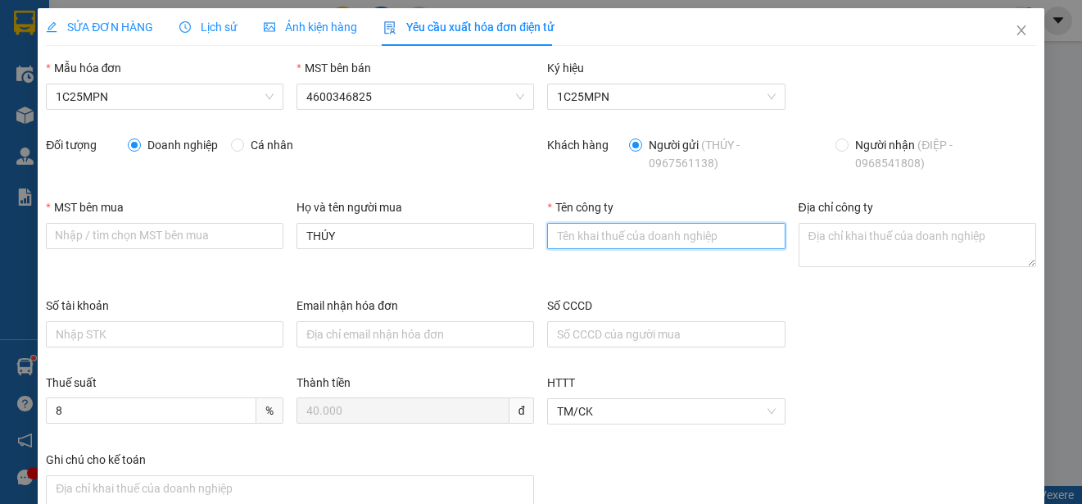
click at [582, 245] on input "Tên công ty" at bounding box center [666, 236] width 238 height 26
paste input "CÔNG TY TNHH THIẾT BỊ CÔNG NGHIỆP HANTEK"
type input "CÔNG TY TNHH THIẾT BỊ CÔNG NGHIỆP HANTEK"
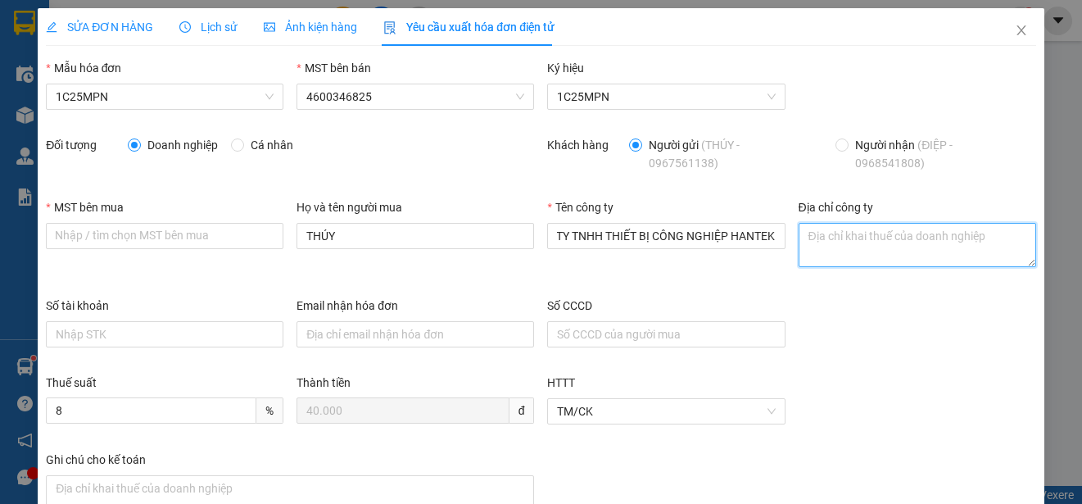
click at [880, 238] on textarea "Địa chỉ công ty" at bounding box center [918, 245] width 238 height 44
paste textarea "Tổ dân phố [GEOGRAPHIC_DATA], [GEOGRAPHIC_DATA], [GEOGRAPHIC_DATA], [GEOGRAPHIC…"
type textarea "Tổ dân phố [GEOGRAPHIC_DATA], [GEOGRAPHIC_DATA], [GEOGRAPHIC_DATA], [GEOGRAPHIC…"
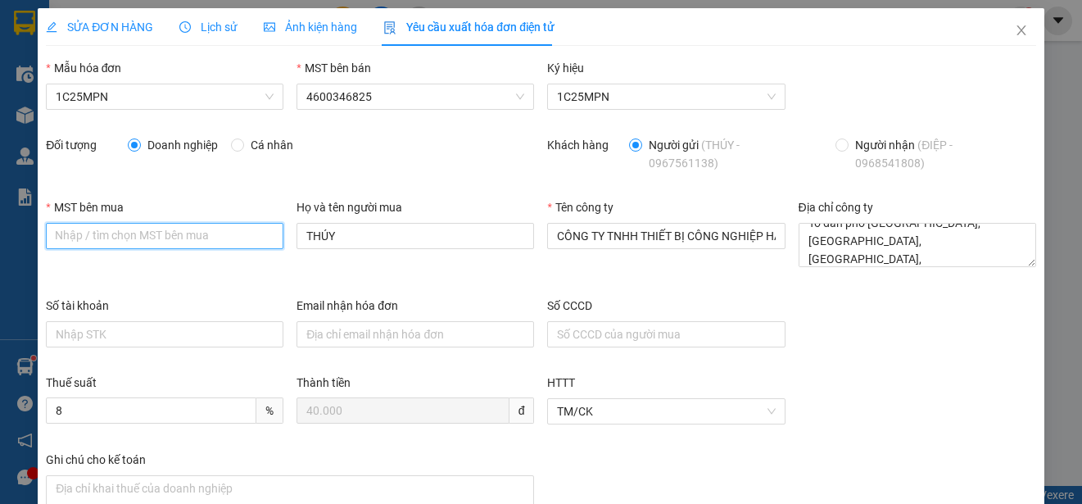
click at [54, 234] on input "MST bên mua" at bounding box center [165, 236] width 238 height 26
paste input "4601563325"
type input "4601563325"
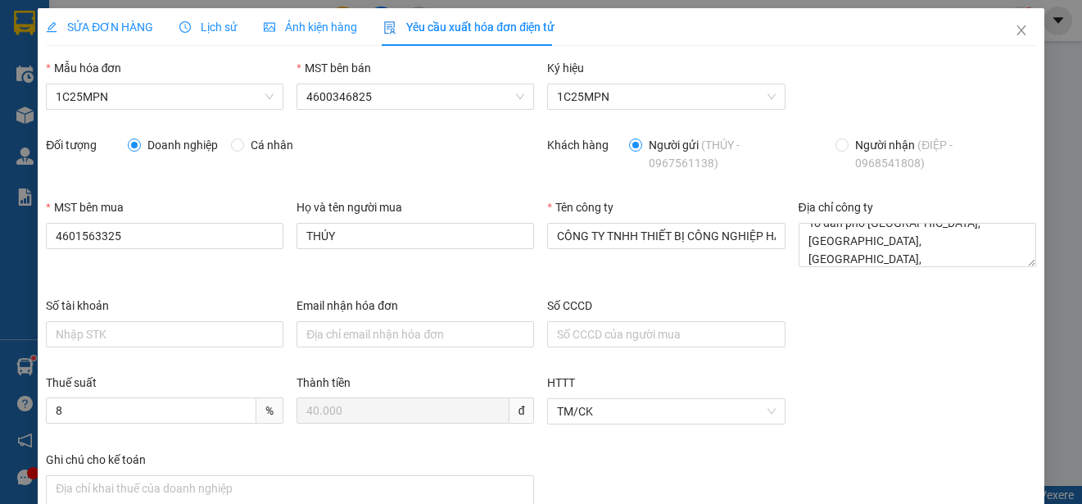
click at [94, 23] on span "SỬA ĐƠN HÀNG" at bounding box center [99, 26] width 107 height 13
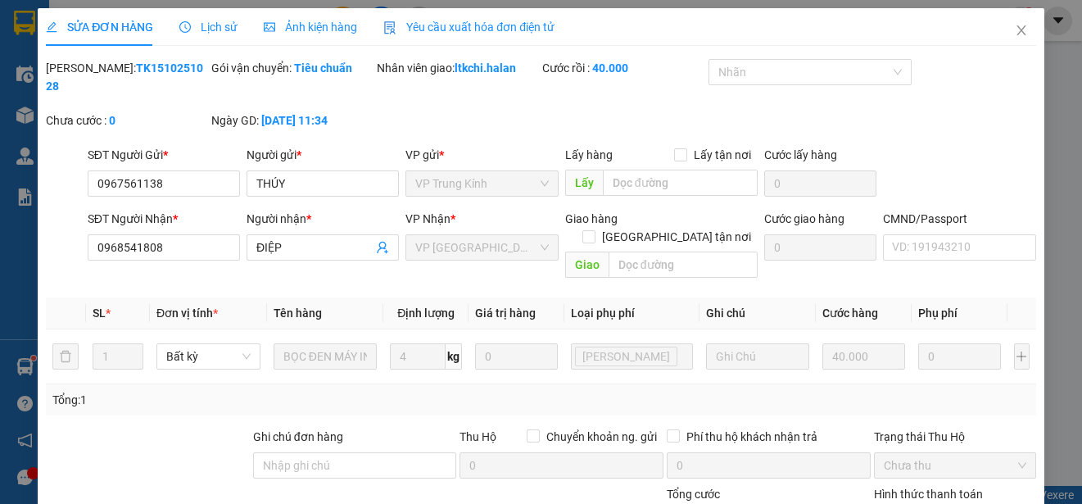
click at [492, 23] on span "Yêu cầu xuất hóa đơn điện tử" at bounding box center [468, 26] width 171 height 13
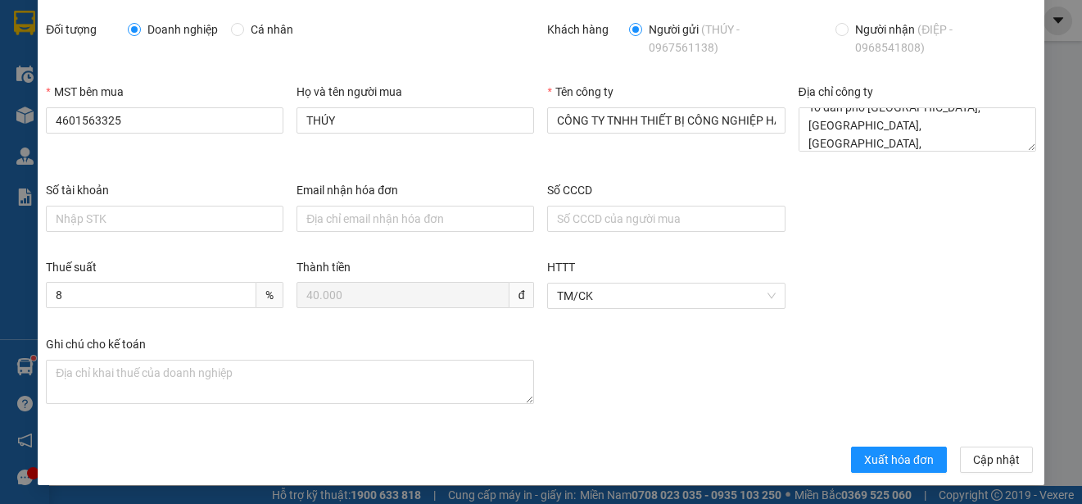
scroll to position [116, 0]
click at [868, 458] on span "Xuất hóa đơn" at bounding box center [899, 459] width 70 height 18
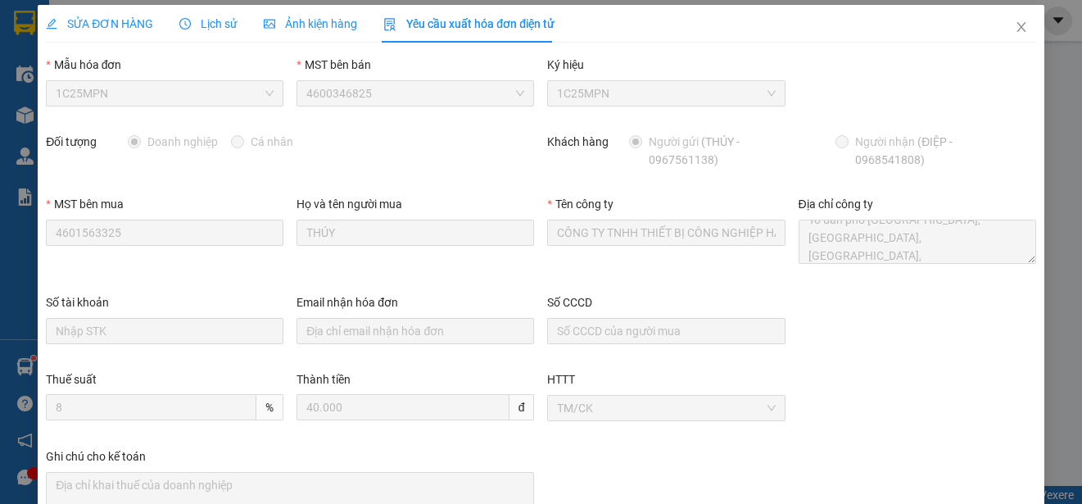
scroll to position [0, 0]
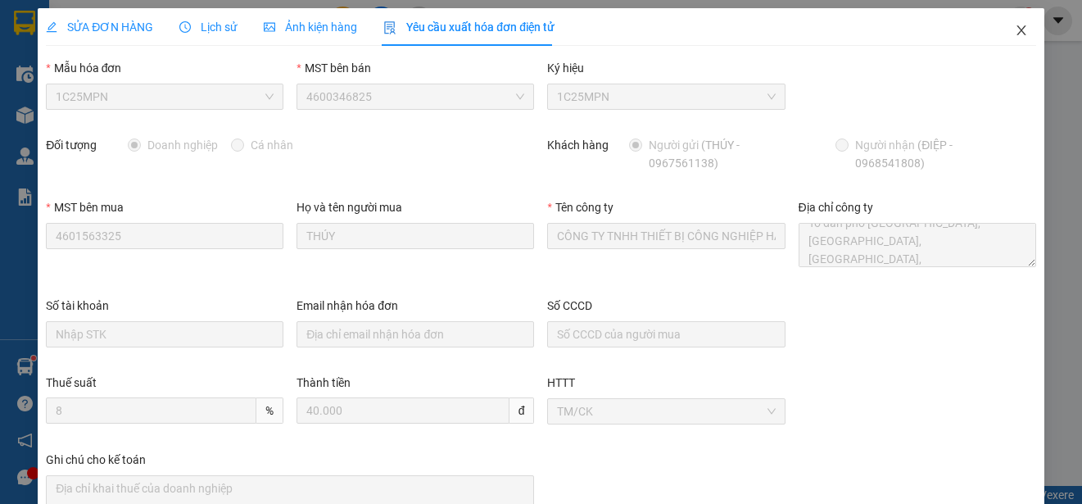
click at [1015, 29] on icon "close" at bounding box center [1021, 30] width 13 height 13
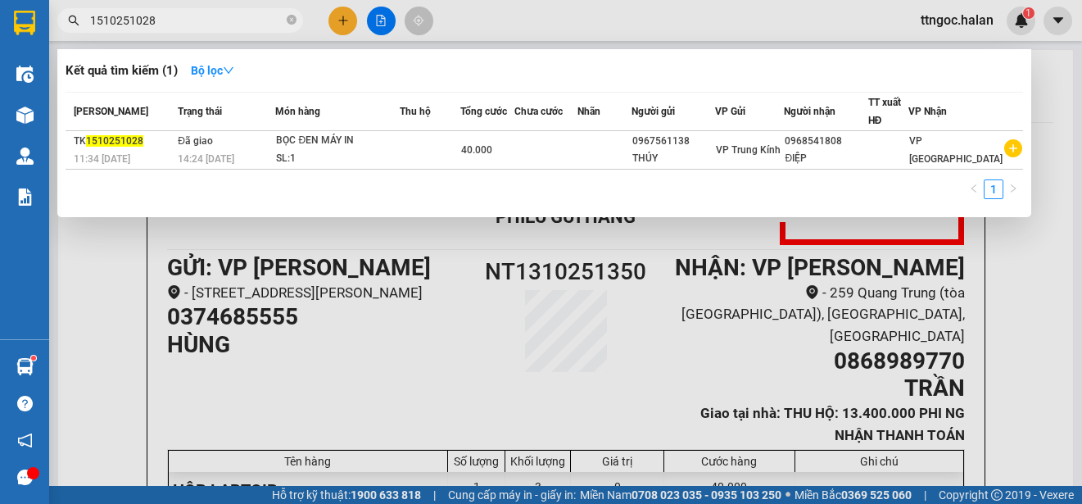
click at [169, 23] on input "1510251028" at bounding box center [186, 20] width 193 height 18
paste input "HT1510250204"
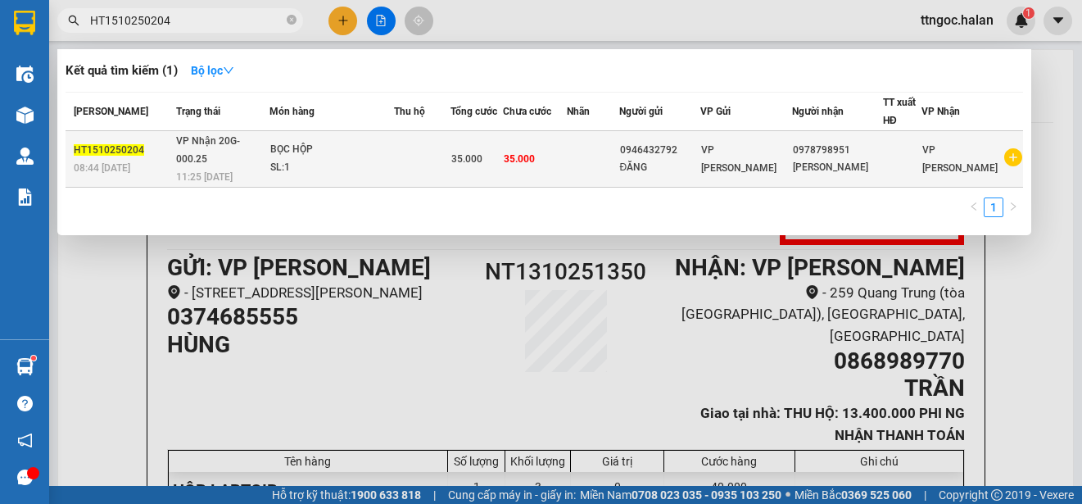
type input "HT1510250204"
click at [100, 162] on span "08:44 [DATE]" at bounding box center [102, 167] width 57 height 11
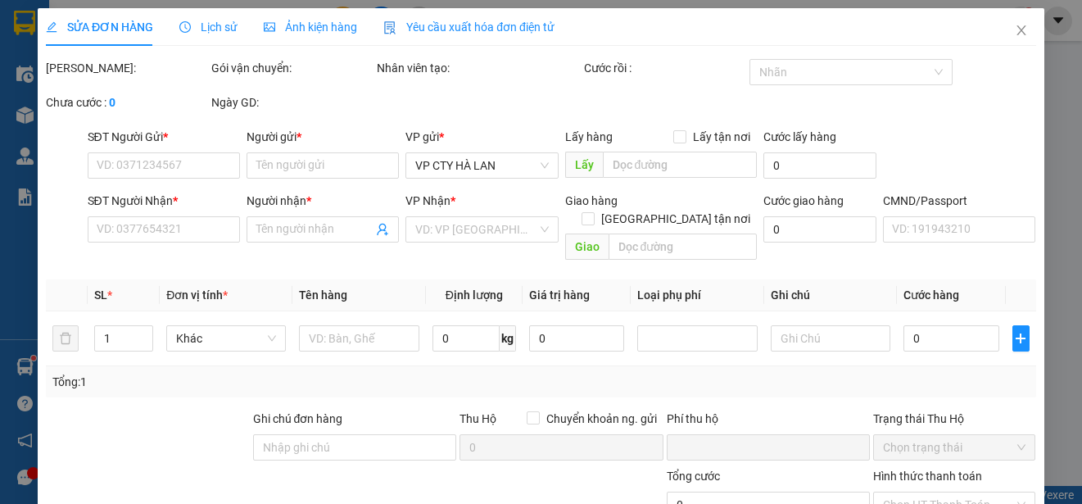
type input "0946432792"
type input "ĐĂNG"
type input "0978798951"
type input "[PERSON_NAME]"
type input "0"
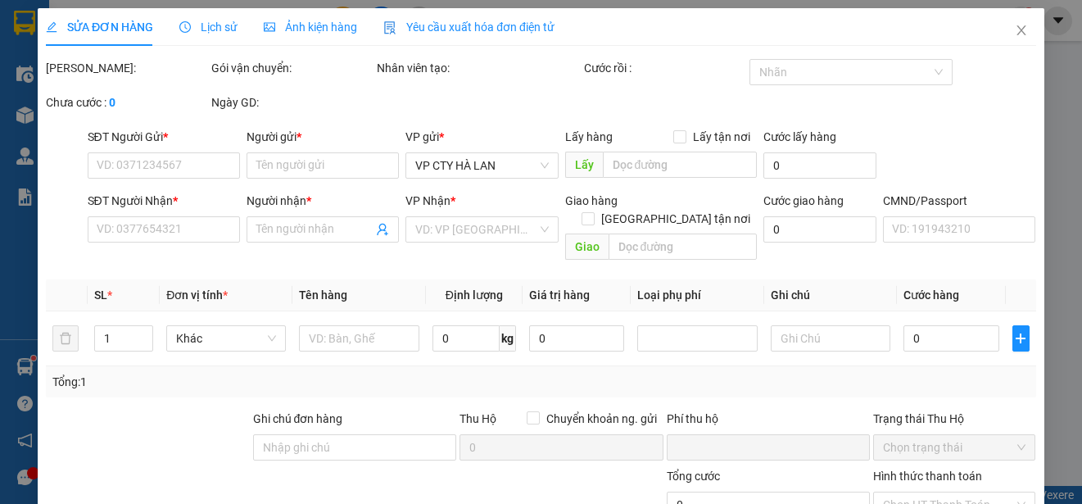
type input "35.000"
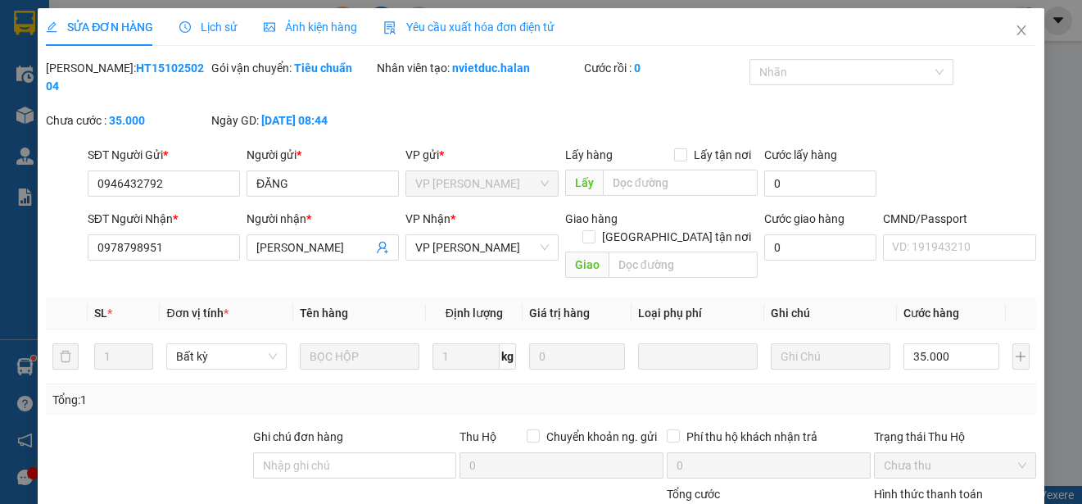
click at [494, 28] on span "Yêu cầu xuất hóa đơn điện tử" at bounding box center [468, 26] width 171 height 13
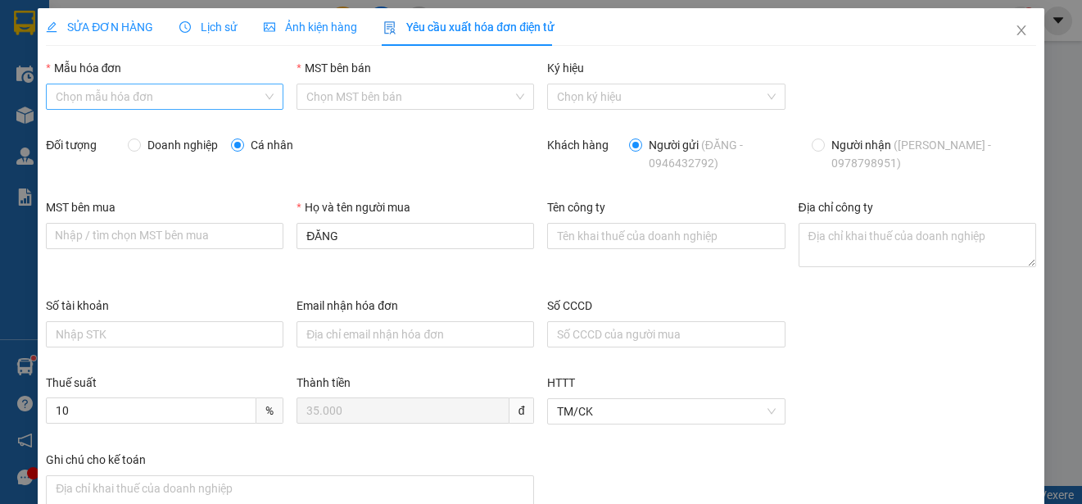
click at [229, 106] on input "Mẫu hóa đơn" at bounding box center [159, 96] width 206 height 25
click at [98, 134] on div "1C25MPN" at bounding box center [163, 129] width 215 height 18
type input "8"
click at [145, 140] on span "Doanh nghiệp" at bounding box center [183, 145] width 84 height 18
click at [139, 140] on input "Doanh nghiệp" at bounding box center [133, 143] width 11 height 11
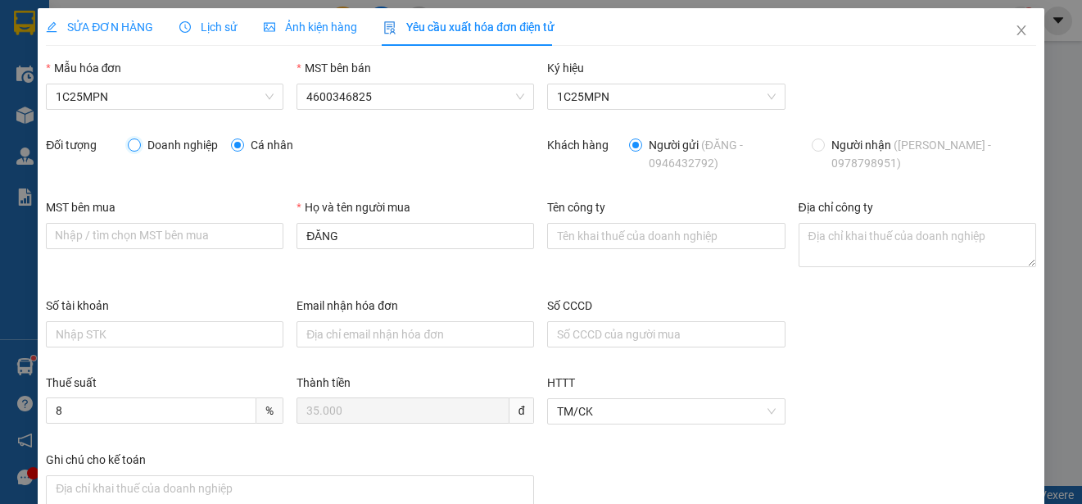
radio input "true"
radio input "false"
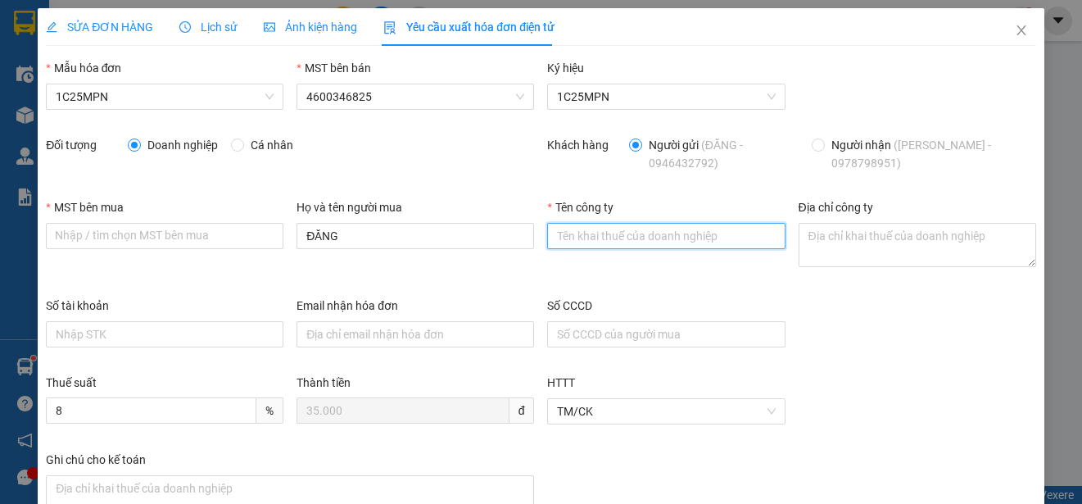
click at [642, 235] on input "Tên công ty" at bounding box center [666, 236] width 238 height 26
paste input "CÔNG TY CỔ PHẦN IHOPE"
type input "CÔNG TY CỔ PHẦN IHOPE"
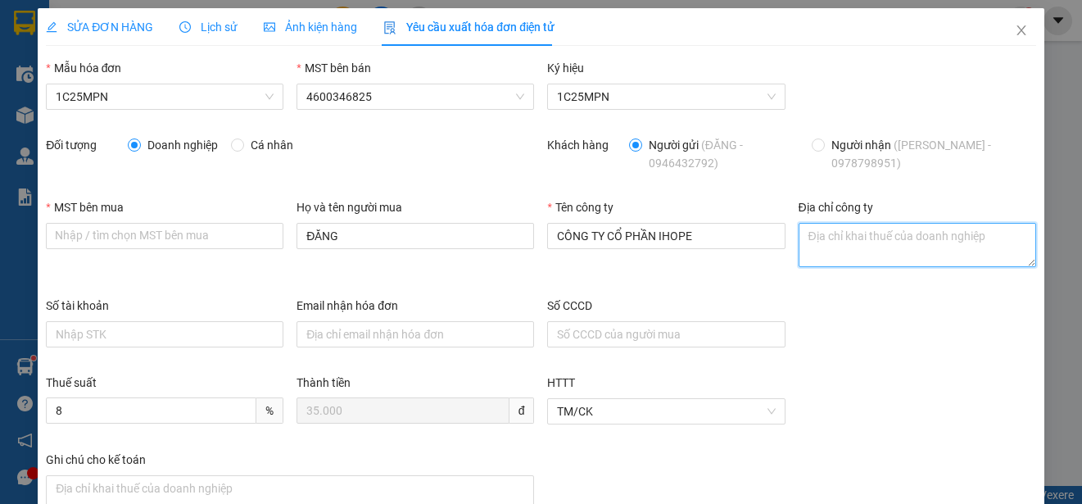
click at [802, 239] on textarea "Địa chỉ công ty" at bounding box center [918, 245] width 238 height 44
paste textarea "Tòa [GEOGRAPHIC_DATA], [STREET_ADDRESS]."
type textarea "Tòa [GEOGRAPHIC_DATA], [STREET_ADDRESS]."
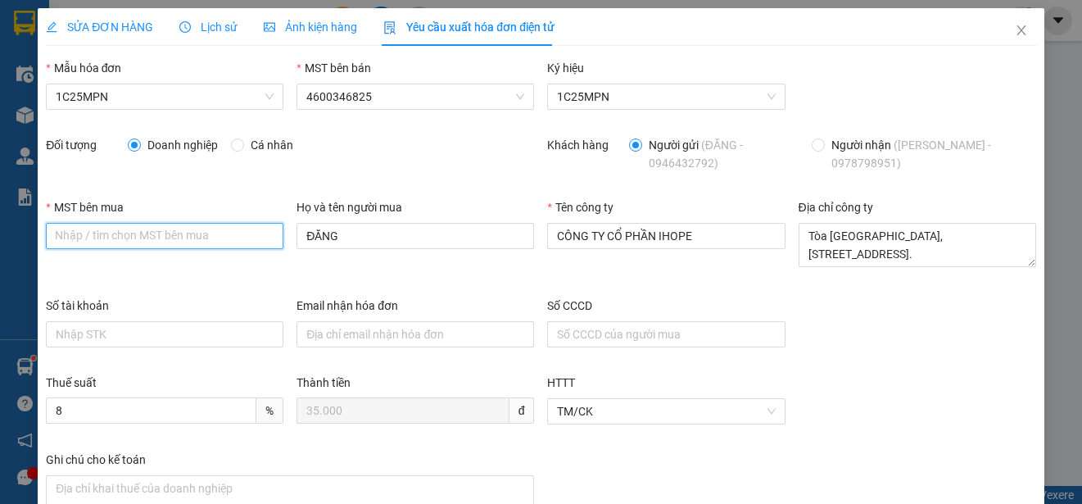
click at [65, 234] on input "MST bên mua" at bounding box center [165, 236] width 238 height 26
paste input "0108331832"
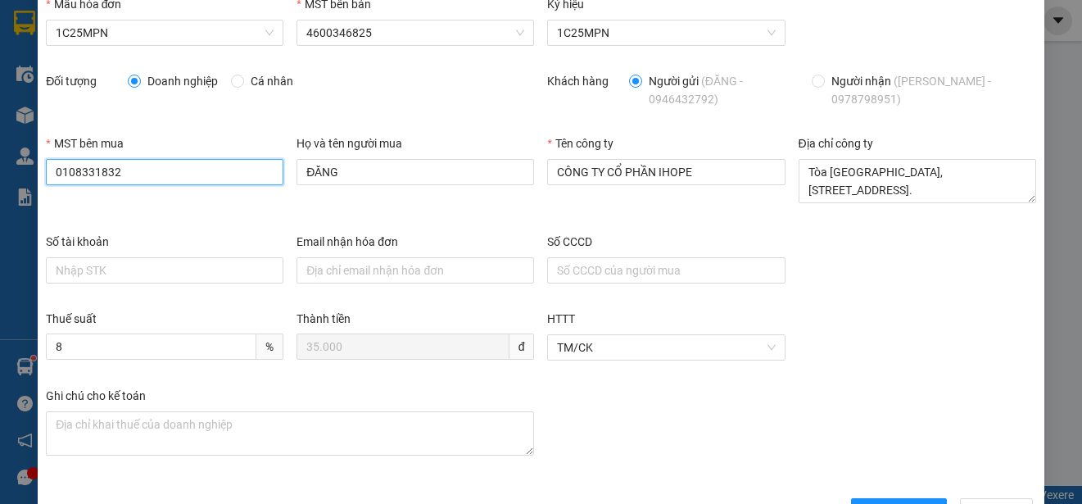
scroll to position [116, 0]
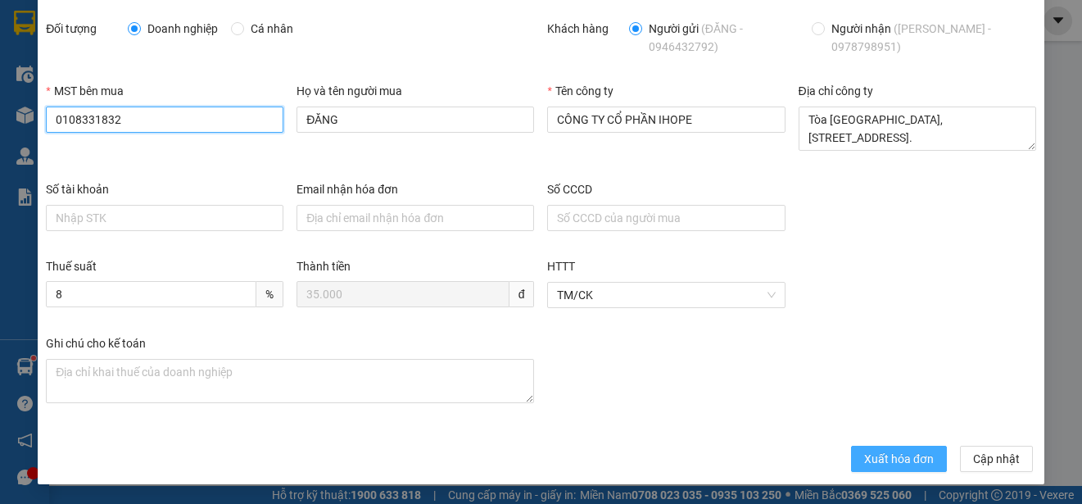
type input "0108331832"
click at [873, 467] on span "Xuất hóa đơn" at bounding box center [899, 459] width 70 height 18
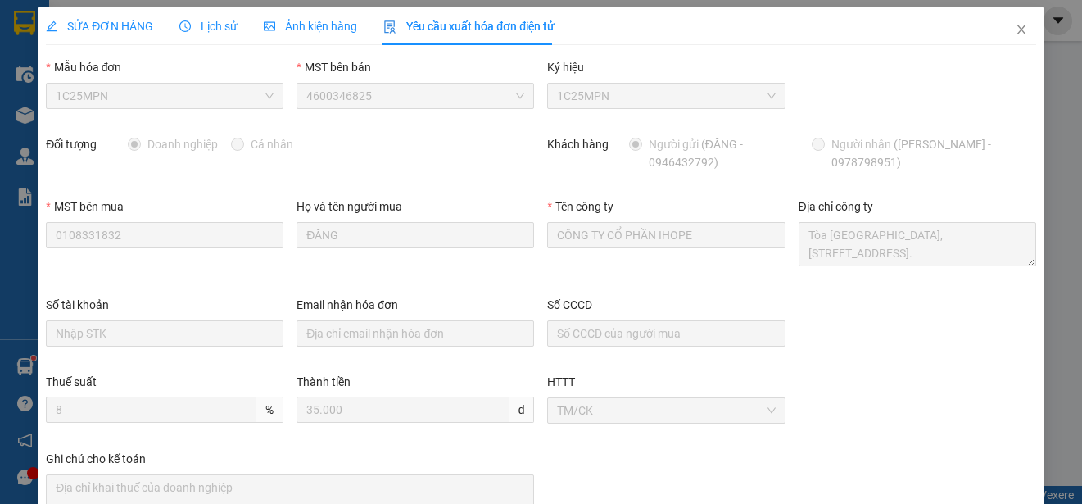
scroll to position [0, 0]
click at [1017, 27] on icon "close" at bounding box center [1021, 30] width 9 height 10
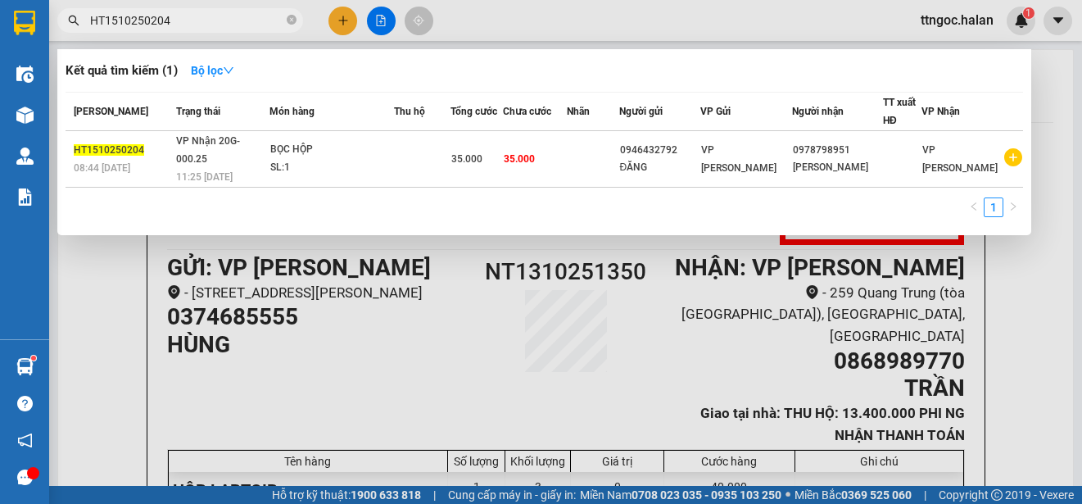
click at [196, 22] on input "HT1510250204" at bounding box center [186, 20] width 193 height 18
drag, startPoint x: 186, startPoint y: 21, endPoint x: 143, endPoint y: 16, distance: 43.0
click at [143, 16] on input "HT1510250204" at bounding box center [186, 20] width 193 height 18
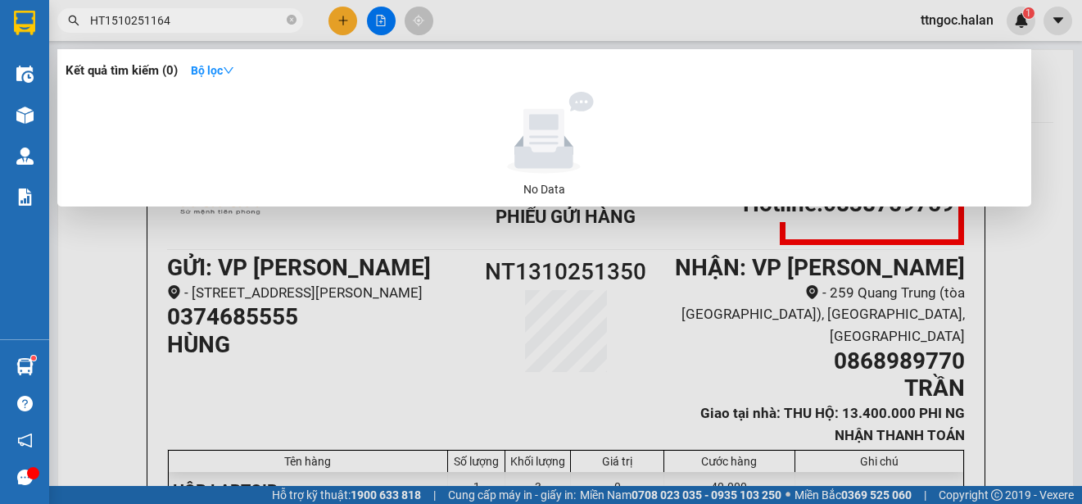
click at [106, 19] on input "HT1510251164" at bounding box center [186, 20] width 193 height 18
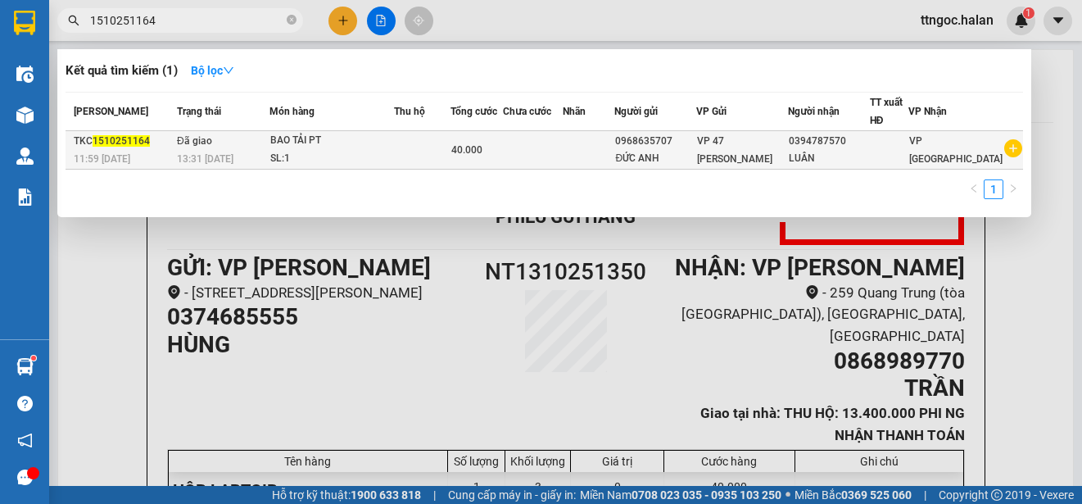
type input "1510251164"
click at [115, 150] on div "11:59 [DATE]" at bounding box center [123, 159] width 98 height 18
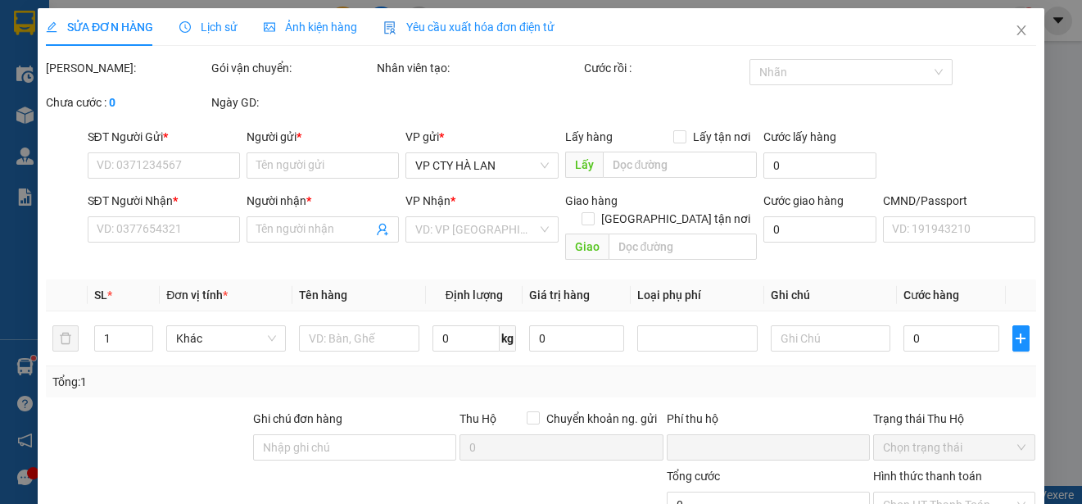
type input "0968635707"
type input "ĐỨC ANH"
type input "0394787570"
type input "LUÂN"
type input "0"
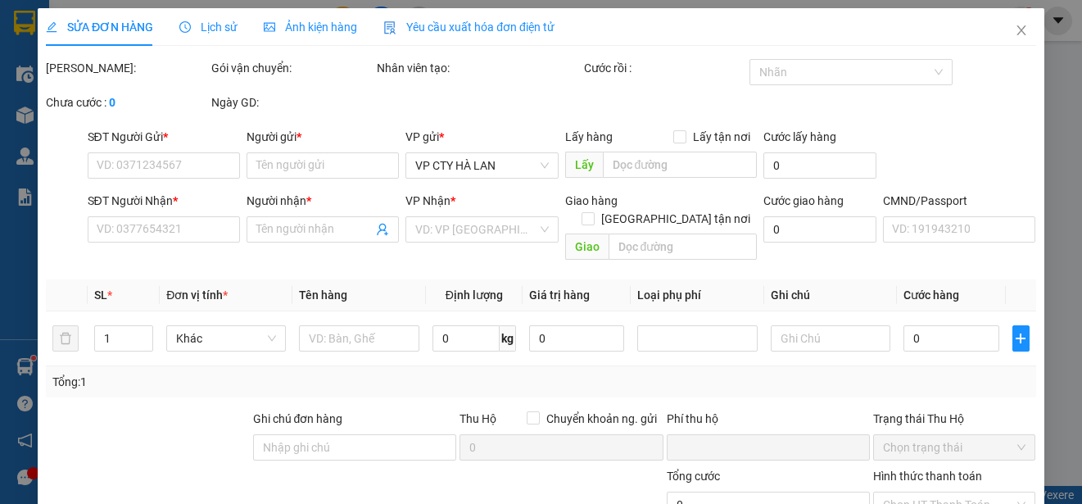
type input "40.000"
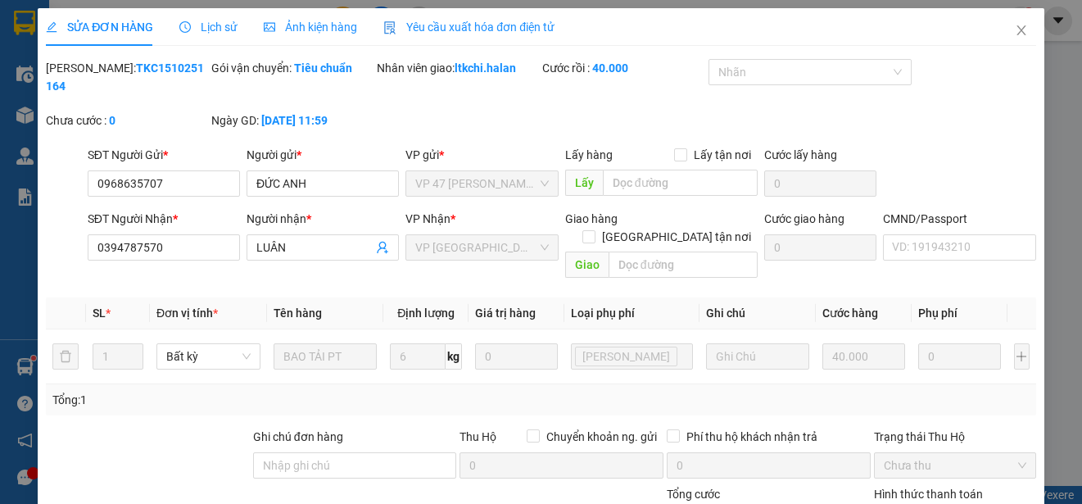
click at [463, 30] on span "Yêu cầu xuất hóa đơn điện tử" at bounding box center [468, 26] width 171 height 13
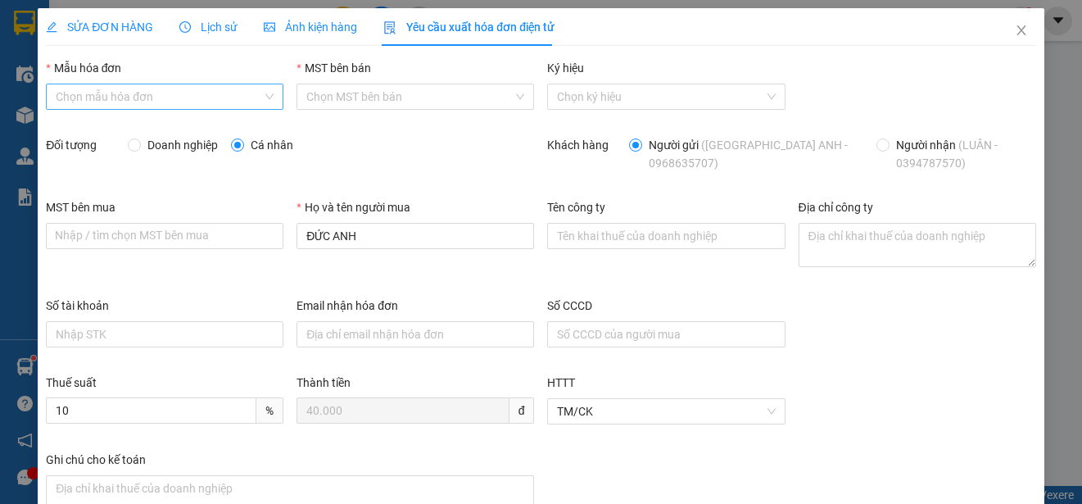
click at [247, 91] on input "Mẫu hóa đơn" at bounding box center [159, 96] width 206 height 25
click at [113, 133] on div "1C25MPN" at bounding box center [163, 129] width 215 height 18
type input "8"
click at [141, 149] on span "Doanh nghiệp" at bounding box center [183, 145] width 84 height 18
click at [139, 149] on input "Doanh nghiệp" at bounding box center [133, 143] width 11 height 11
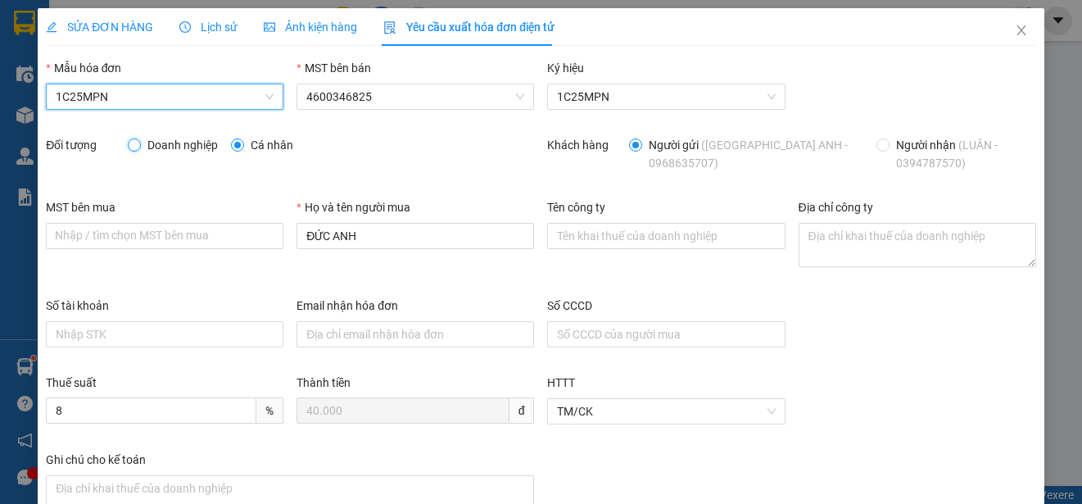
radio input "true"
radio input "false"
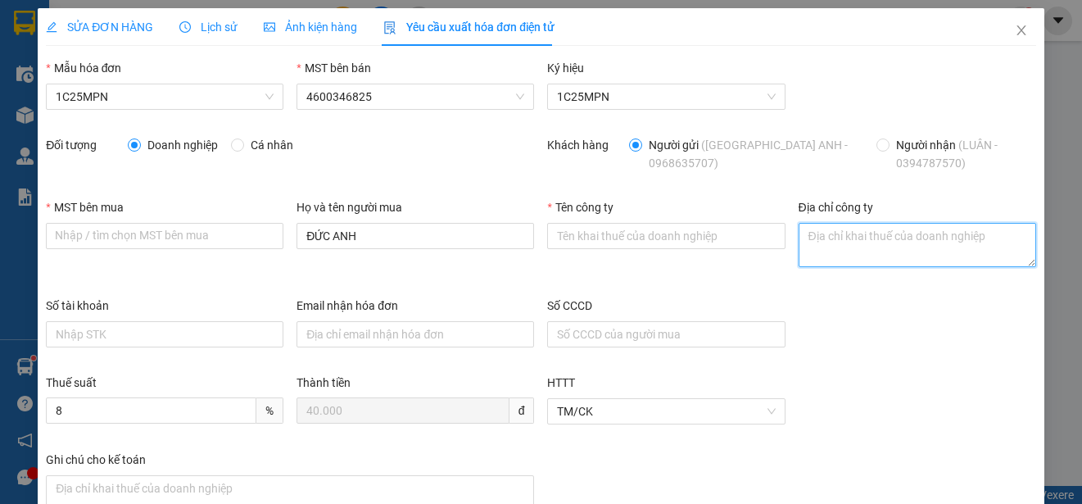
click at [861, 251] on textarea "Địa chỉ công ty" at bounding box center [918, 245] width 238 height 44
paste textarea "CÔNG TY TNHH SẢN XUẤT VÀ THƯƠNG MẠI LHV [GEOGRAPHIC_DATA]"
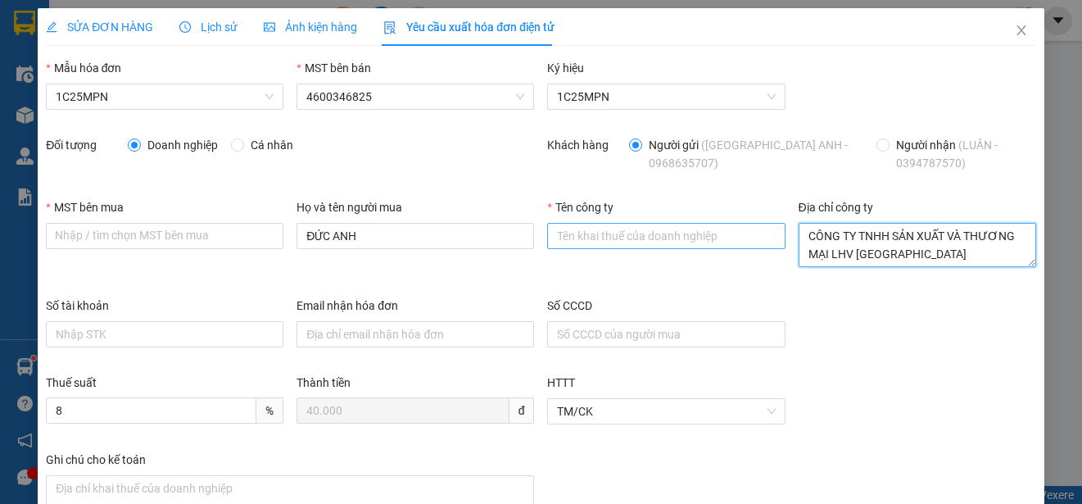
type textarea "CÔNG TY TNHH SẢN XUẤT VÀ THƯƠNG MẠI LHV [GEOGRAPHIC_DATA]"
click at [605, 233] on input "Tên công ty" at bounding box center [666, 236] width 238 height 26
paste input "CÔNG TY TNHH SẢN XUẤT VÀ THƯƠNG MẠI LHV [GEOGRAPHIC_DATA]"
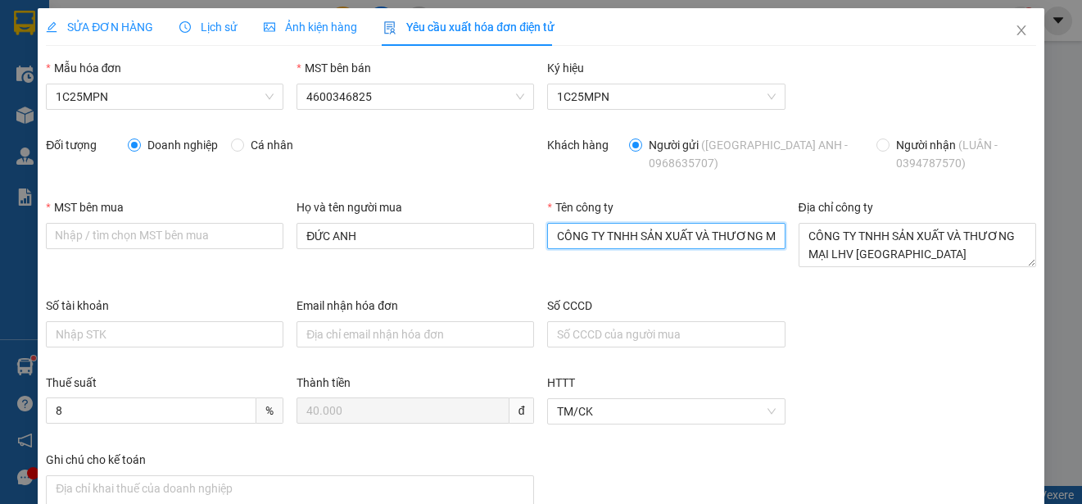
scroll to position [0, 93]
type input "CÔNG TY TNHH SẢN XUẤT VÀ THƯƠNG MẠI LHV [GEOGRAPHIC_DATA]"
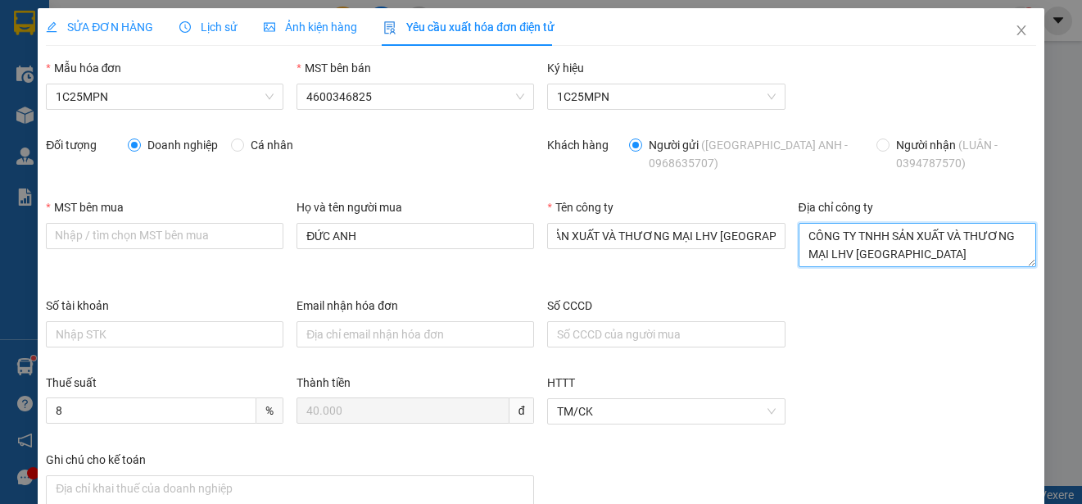
click at [861, 239] on textarea "CÔNG TY TNHH SẢN XUẤT VÀ THƯƠNG MẠI LHV [GEOGRAPHIC_DATA]" at bounding box center [918, 245] width 238 height 44
click at [860, 239] on textarea "CÔNG TY TNHH SẢN XUẤT VÀ THƯƠNG MẠI LHV [GEOGRAPHIC_DATA]" at bounding box center [918, 245] width 238 height 44
paste textarea "Thôn Ngô Xá, Xã [GEOGRAPHIC_DATA], [GEOGRAPHIC_DATA], [GEOGRAPHIC_DATA]"
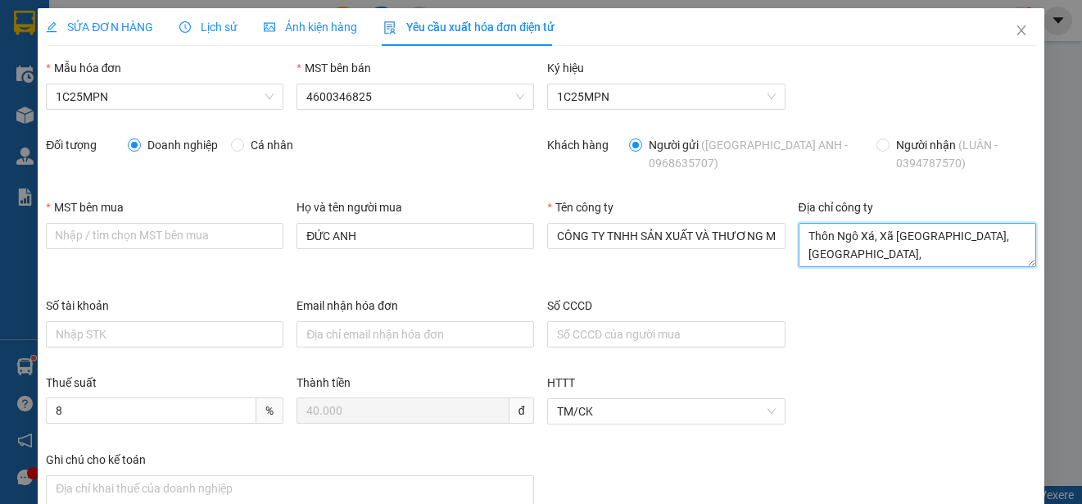
type textarea "Thôn Ngô Xá, Xã [GEOGRAPHIC_DATA], [GEOGRAPHIC_DATA], [GEOGRAPHIC_DATA]"
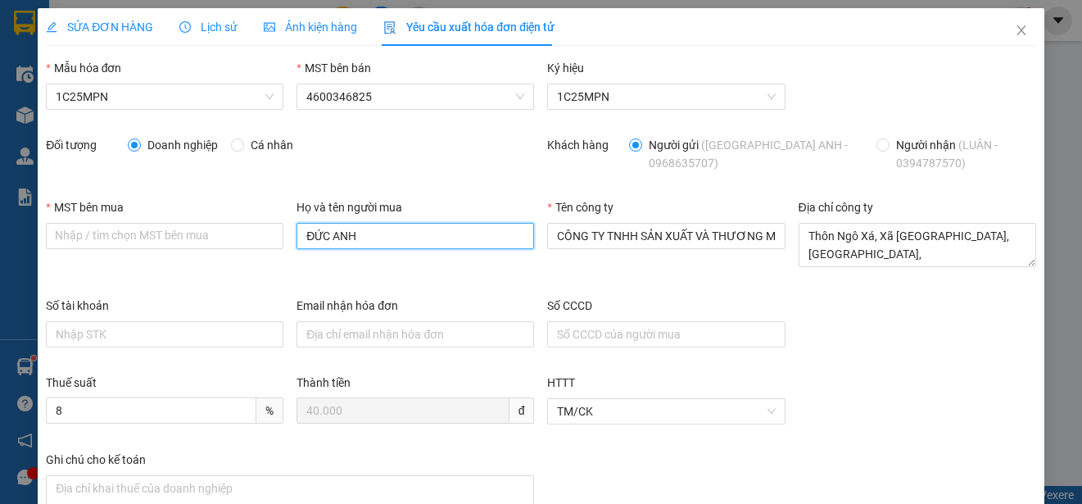
click at [356, 244] on input "ĐỨC ANH" at bounding box center [416, 236] width 238 height 26
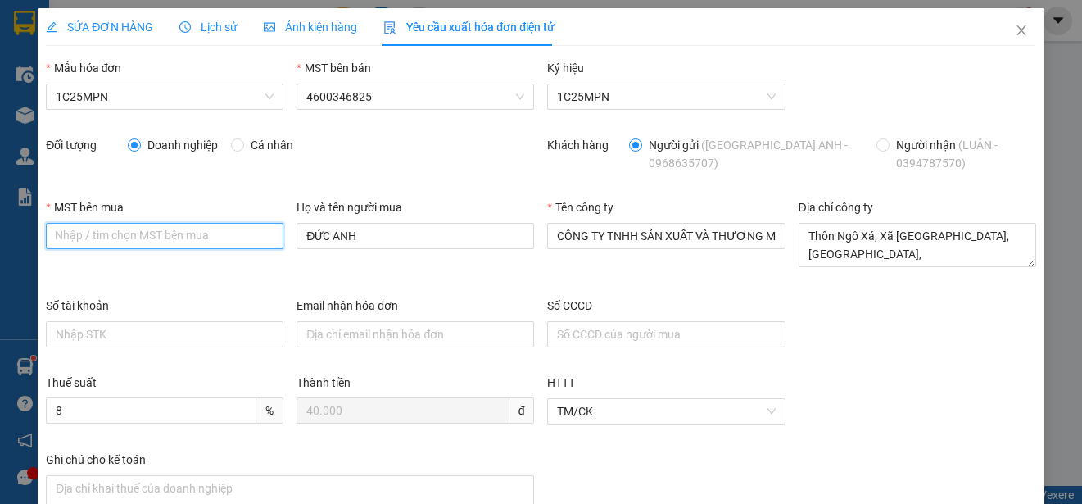
click at [76, 232] on input "MST bên mua" at bounding box center [165, 236] width 238 height 26
paste input "2301206093"
type input "2301206093"
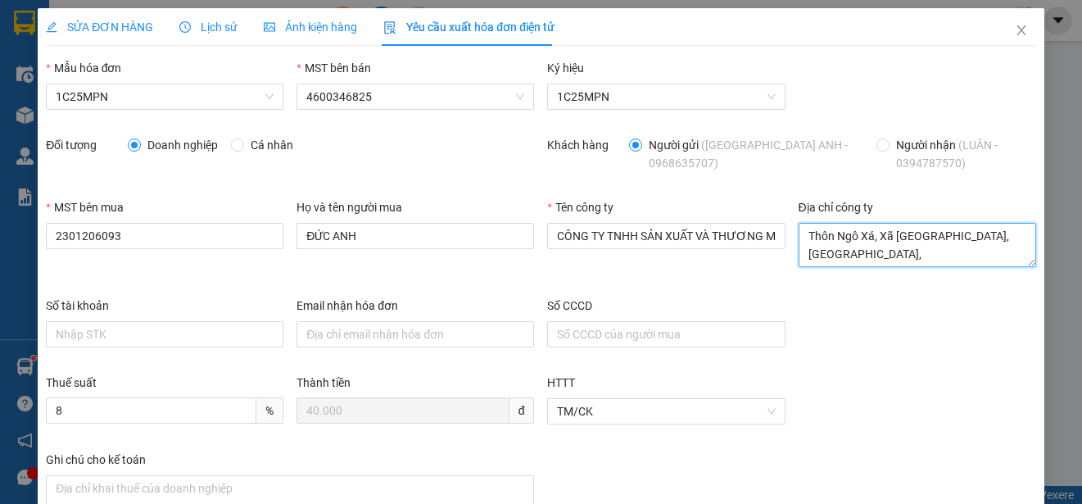
click at [832, 243] on textarea "Thôn Ngô Xá, Xã [GEOGRAPHIC_DATA], [GEOGRAPHIC_DATA], [GEOGRAPHIC_DATA]" at bounding box center [918, 245] width 238 height 44
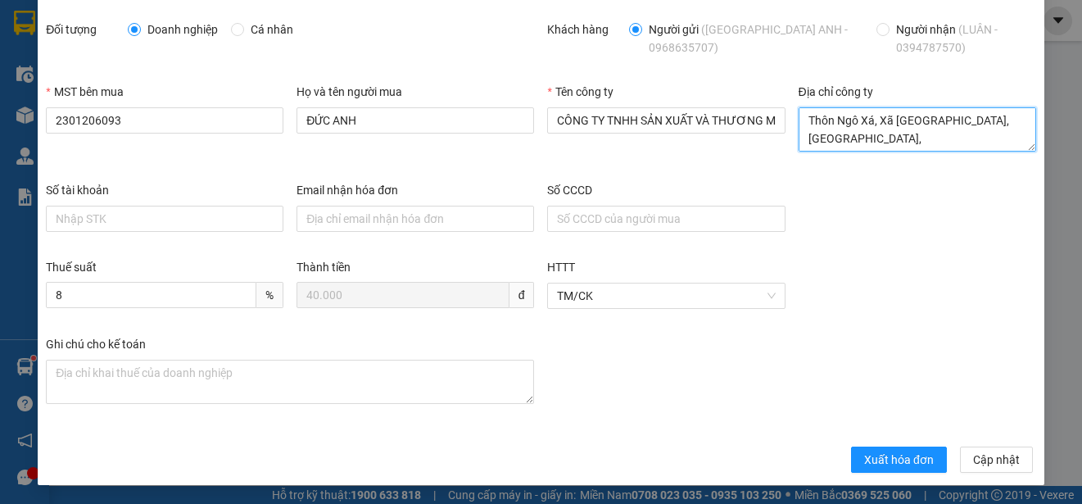
scroll to position [116, 0]
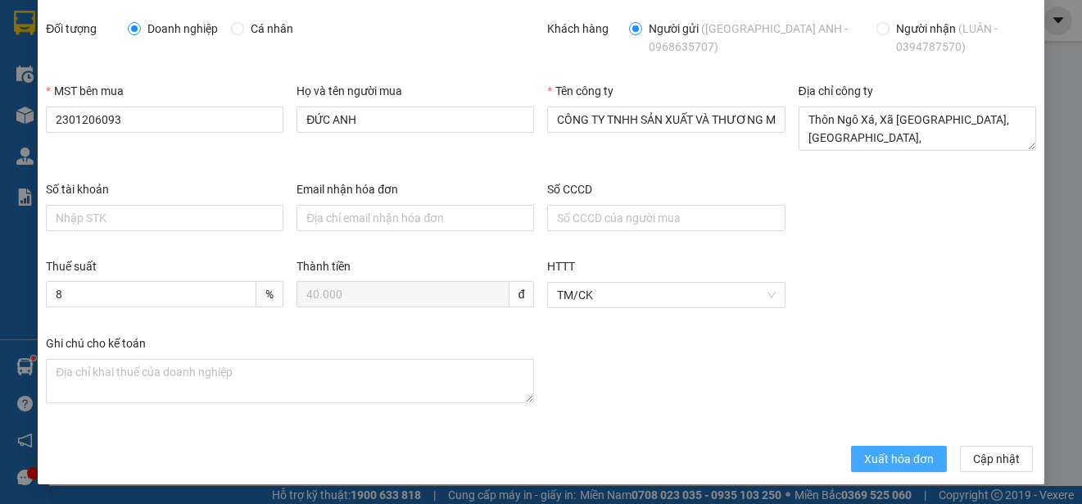
click at [864, 459] on span "Xuất hóa đơn" at bounding box center [899, 459] width 70 height 18
